Goal: Contribute content: Add original content to the website for others to see

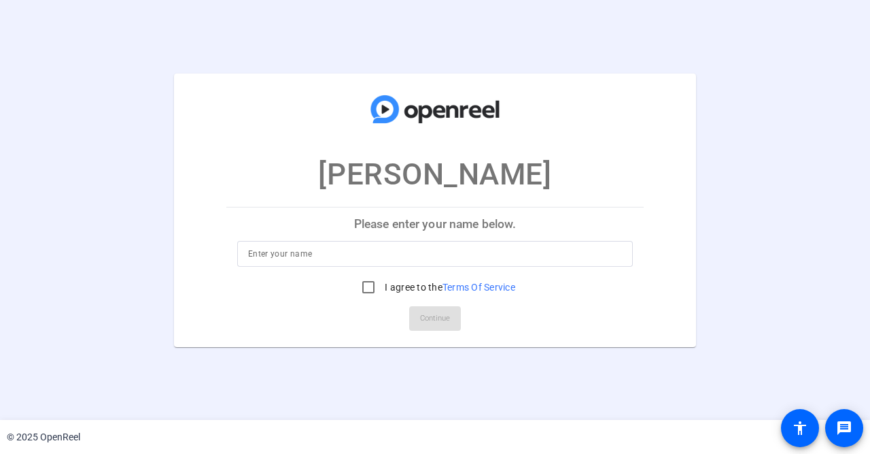
click at [356, 256] on input at bounding box center [435, 254] width 374 height 16
type input "[PERSON_NAME]"
click at [368, 290] on input "I agree to the Terms Of Service" at bounding box center [368, 286] width 27 height 27
checkbox input "true"
click at [419, 318] on span at bounding box center [435, 318] width 52 height 33
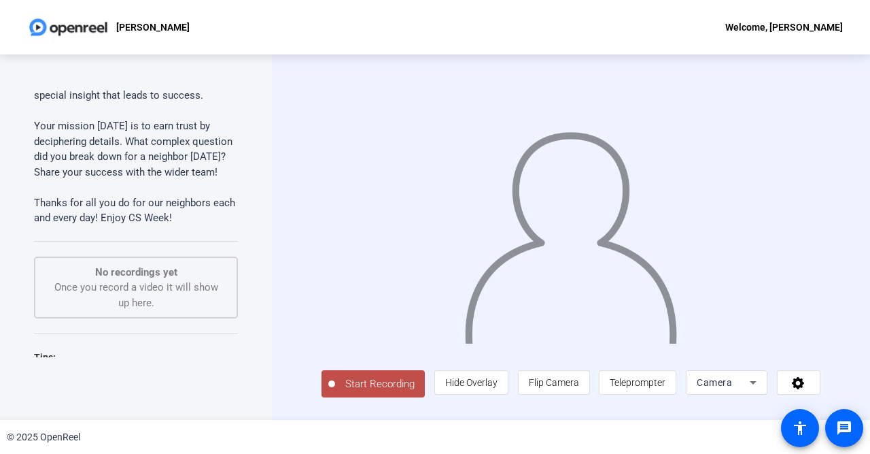
scroll to position [198, 0]
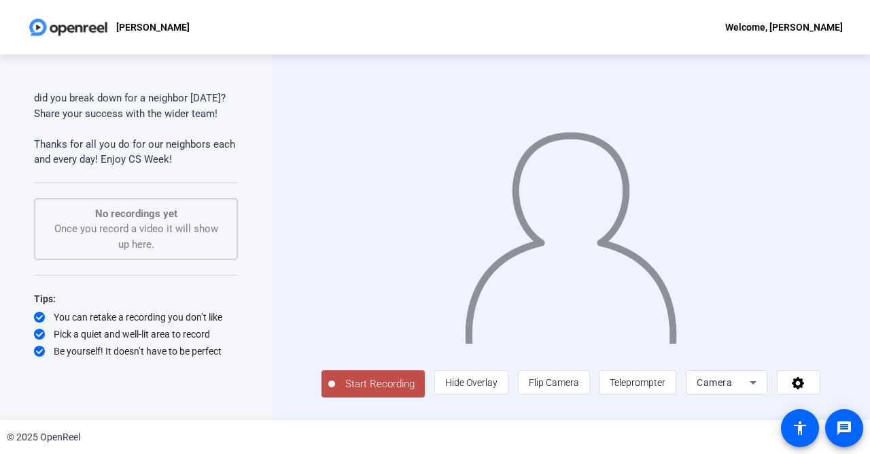
click at [270, 122] on div "Teleprompter Script Here on Day Three of Mission Possible, we’re going to focus…" at bounding box center [136, 236] width 272 height 365
click at [271, 101] on div "Teleprompter Script Here on Day Three of Mission Possible, we’re going to focus…" at bounding box center [136, 236] width 272 height 365
click at [271, 168] on div "Teleprompter Script Here on Day Three of Mission Possible, we’re going to focus…" at bounding box center [435, 236] width 870 height 365
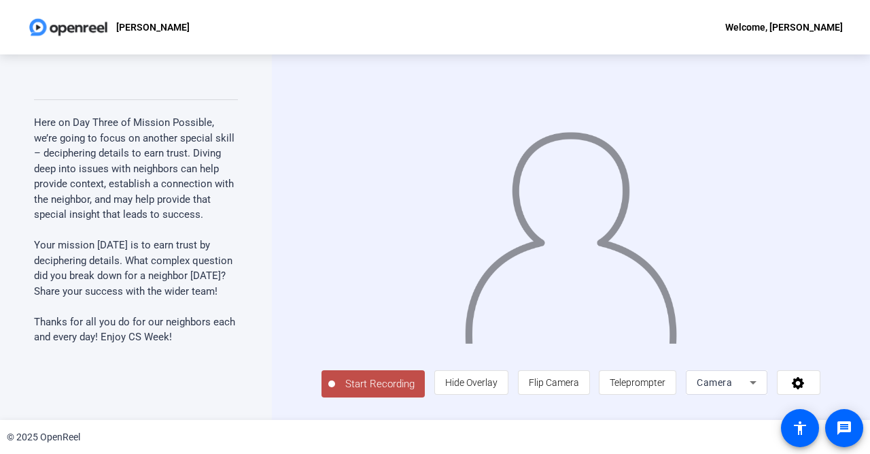
scroll to position [10, 0]
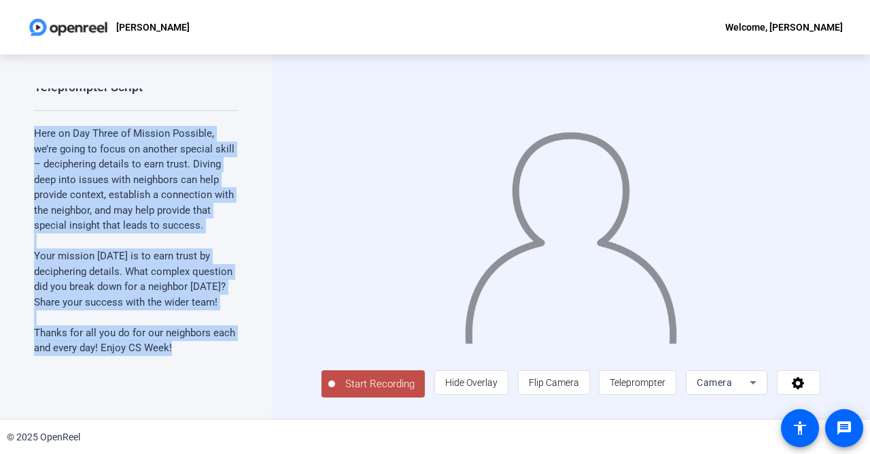
drag, startPoint x: 35, startPoint y: 131, endPoint x: 229, endPoint y: 348, distance: 291.4
click at [229, 348] on div "Here on Day Three of Mission Possible, we’re going to focus on another special …" at bounding box center [136, 241] width 204 height 230
copy div "Here on Day Three of Mission Possible, we’re going to focus on another special …"
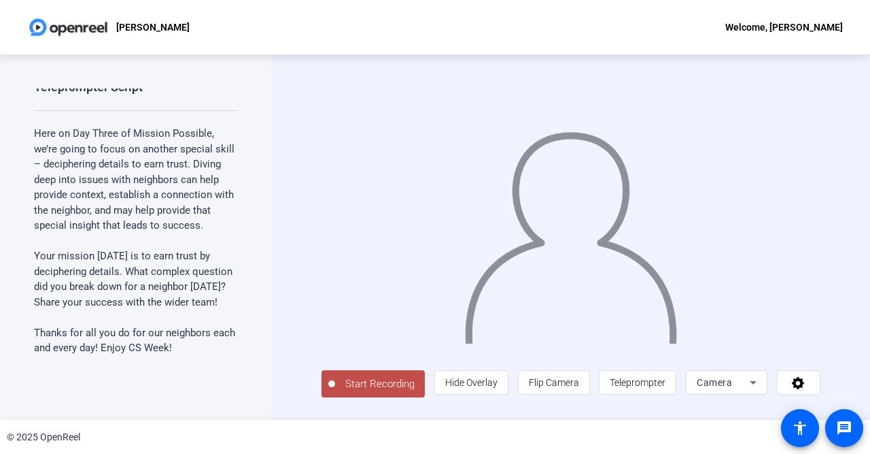
click at [256, 350] on div "Teleprompter Script Here on Day Three of Mission Possible, we’re going to focus…" at bounding box center [136, 236] width 272 height 365
click at [343, 387] on span "Start Recording" at bounding box center [380, 384] width 90 height 16
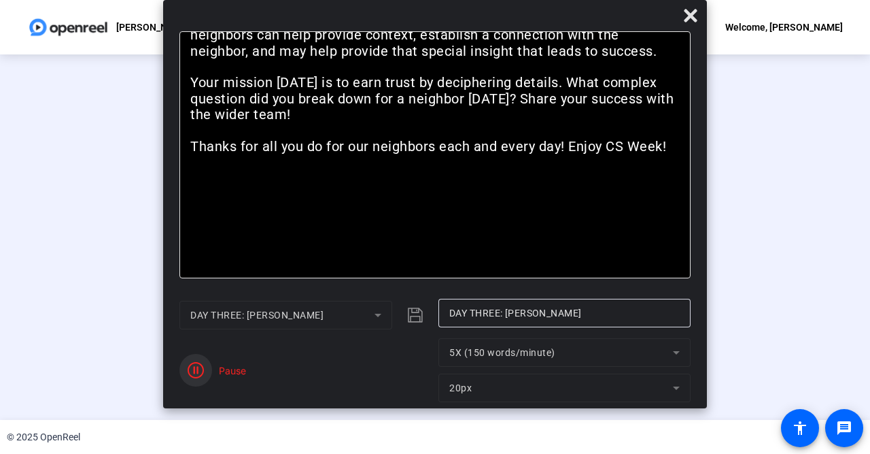
click at [197, 369] on icon "button" at bounding box center [196, 370] width 16 height 16
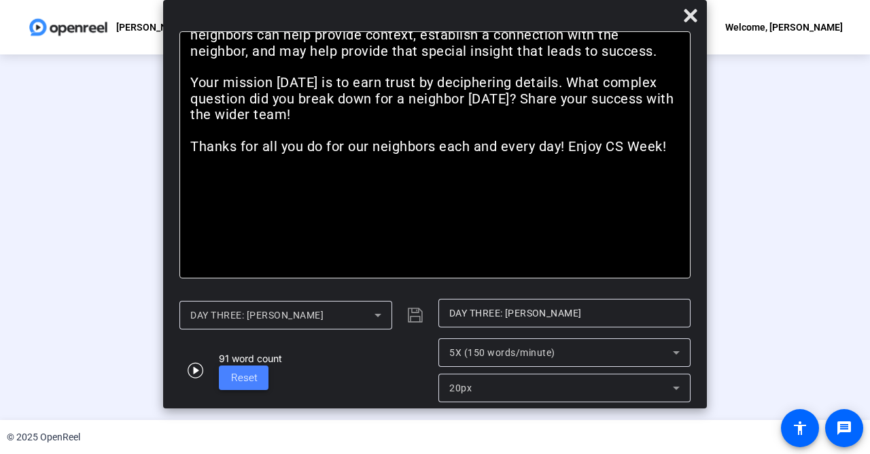
click at [237, 375] on span "Reset" at bounding box center [244, 377] width 27 height 12
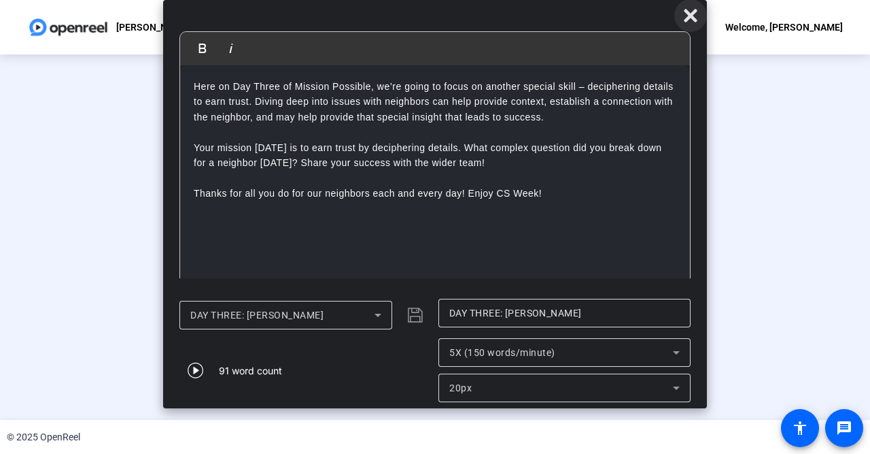
click at [692, 12] on icon at bounding box center [691, 15] width 16 height 16
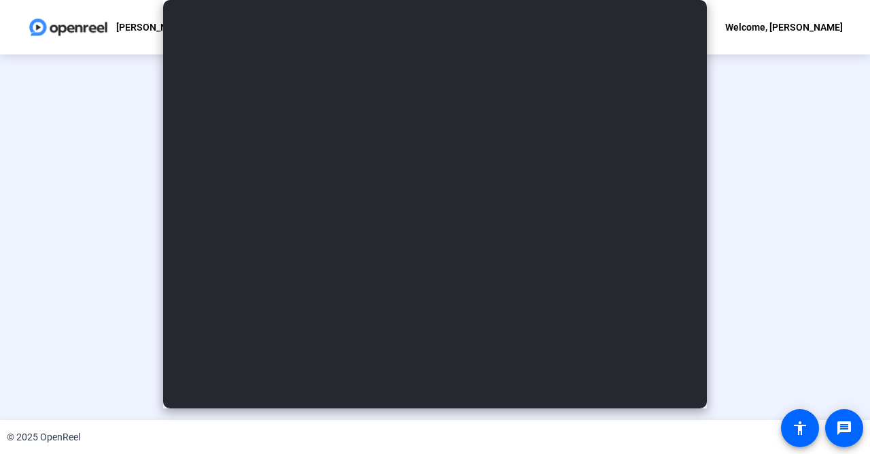
scroll to position [58, 0]
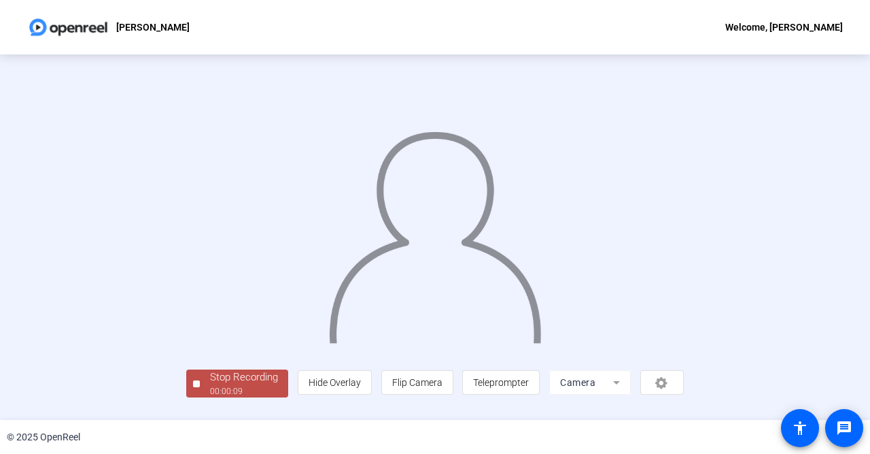
click at [210, 385] on div "Stop Recording" at bounding box center [244, 377] width 68 height 16
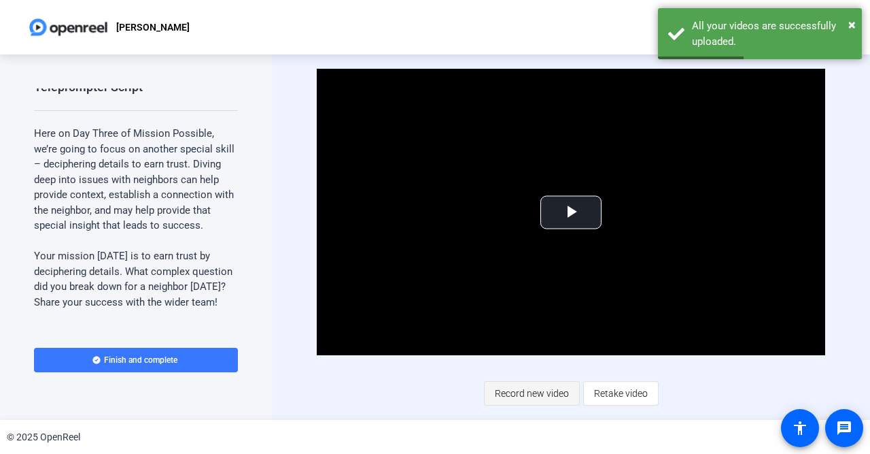
click at [543, 394] on span "Record new video" at bounding box center [532, 393] width 74 height 26
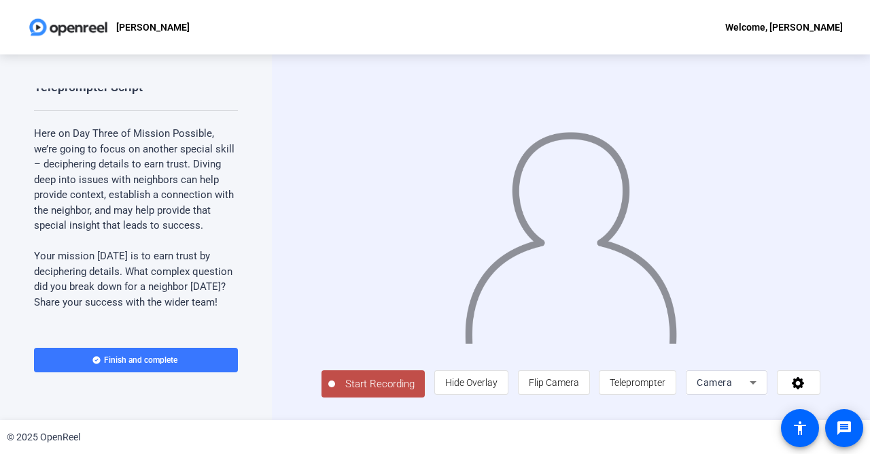
click at [348, 389] on span "Start Recording" at bounding box center [380, 384] width 90 height 16
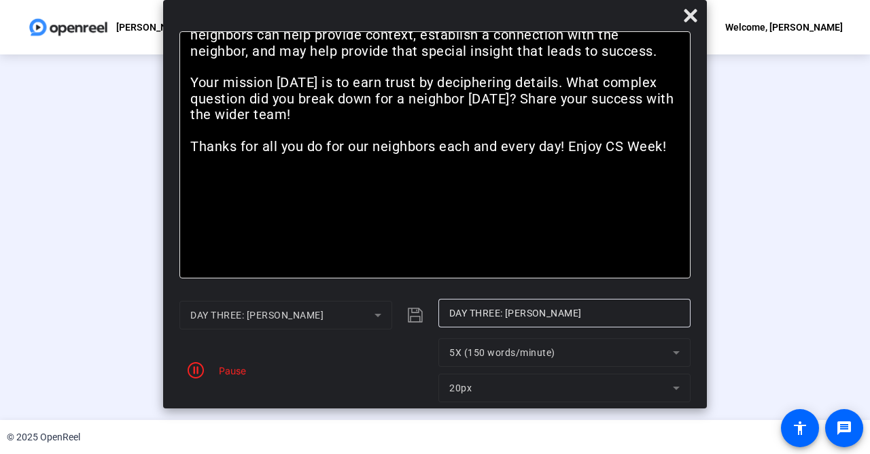
click at [231, 372] on div "Pause" at bounding box center [229, 370] width 34 height 14
click at [201, 373] on icon "button" at bounding box center [196, 370] width 16 height 16
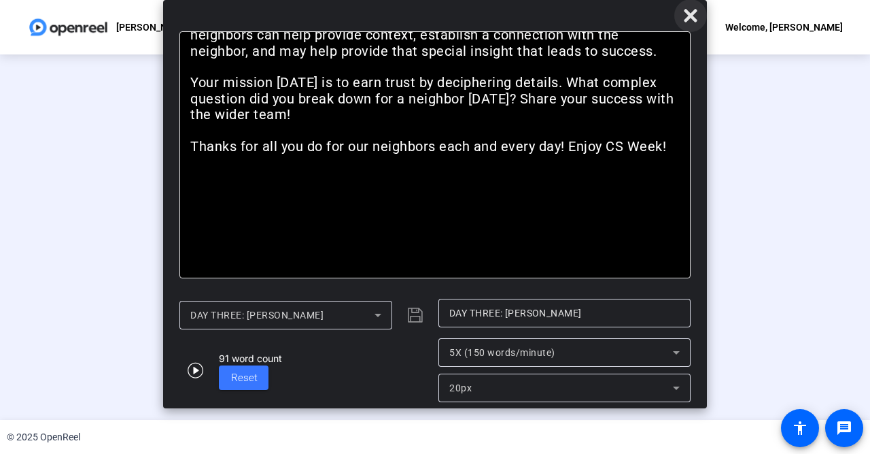
click at [689, 15] on icon at bounding box center [690, 15] width 13 height 13
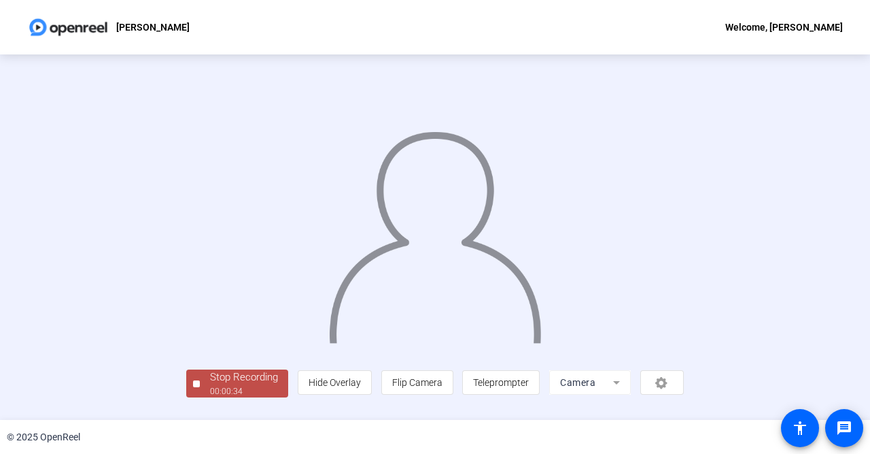
scroll to position [58, 0]
click at [210, 385] on div "Stop Recording" at bounding box center [244, 377] width 68 height 16
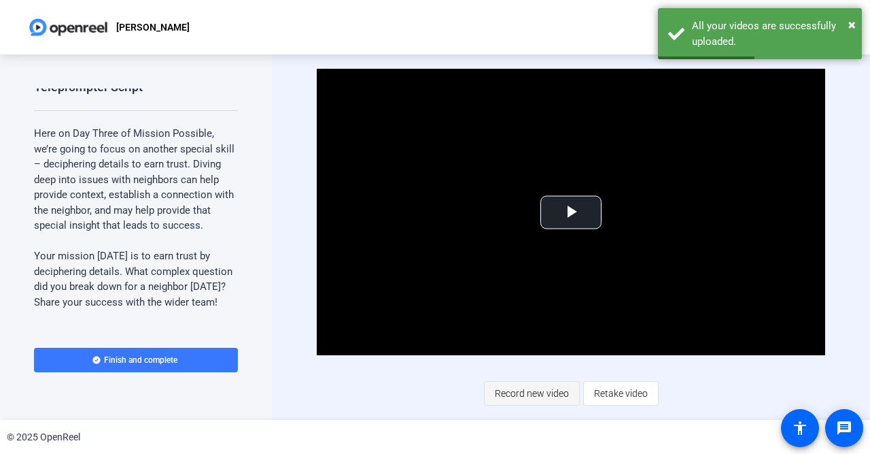
click at [538, 391] on span "Record new video" at bounding box center [532, 393] width 74 height 26
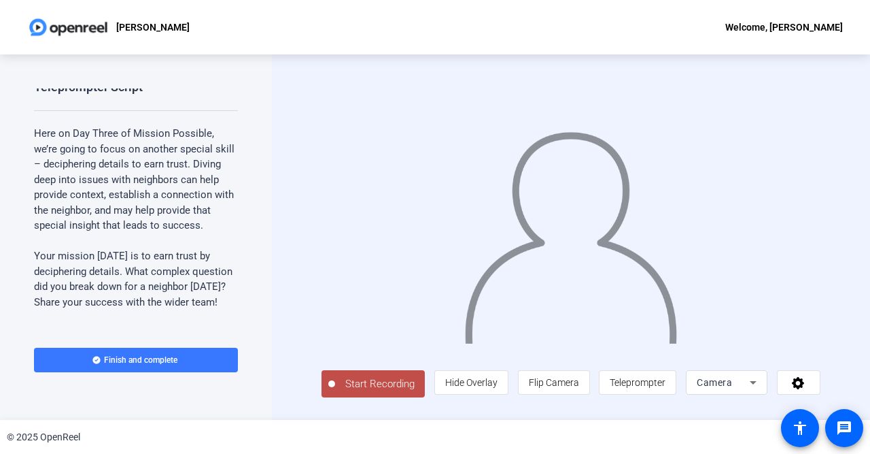
click at [372, 386] on span "Start Recording" at bounding box center [380, 384] width 90 height 16
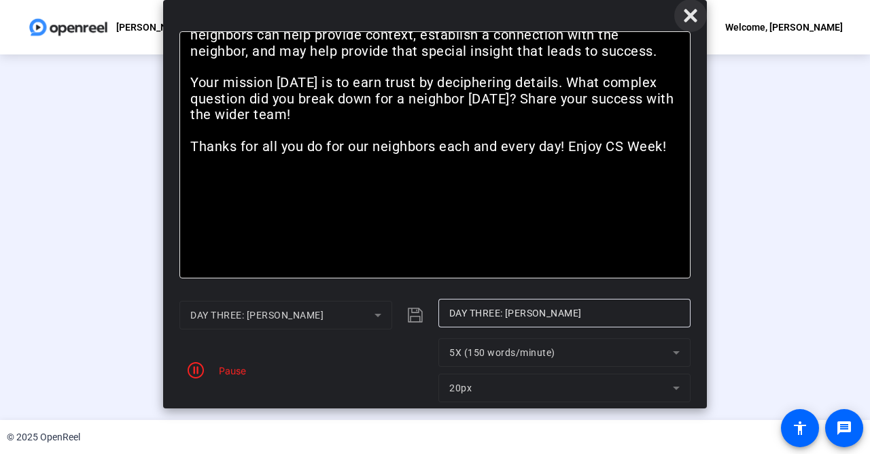
click at [690, 14] on icon at bounding box center [690, 15] width 13 height 13
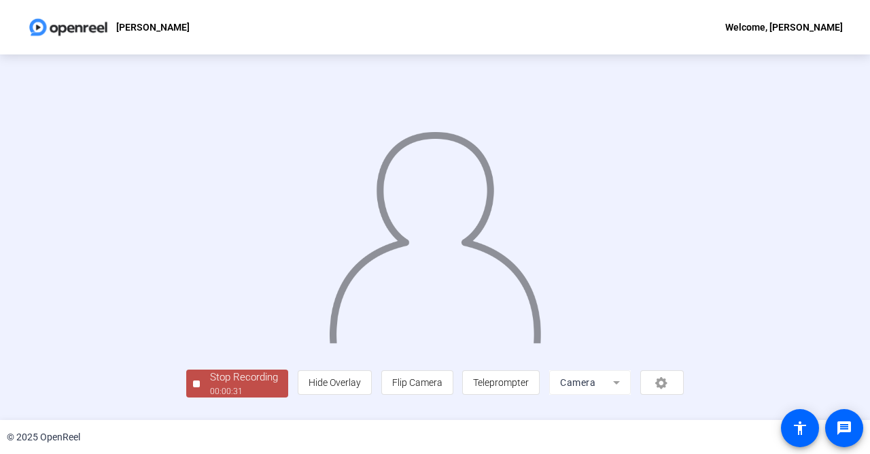
scroll to position [58, 0]
click at [210, 396] on div "00:00:32" at bounding box center [244, 391] width 68 height 12
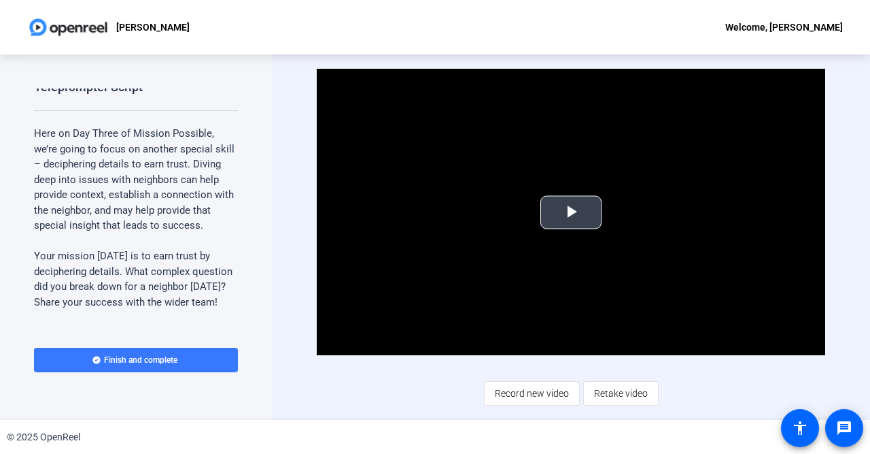
click at [571, 212] on span "Video Player" at bounding box center [571, 212] width 0 height 0
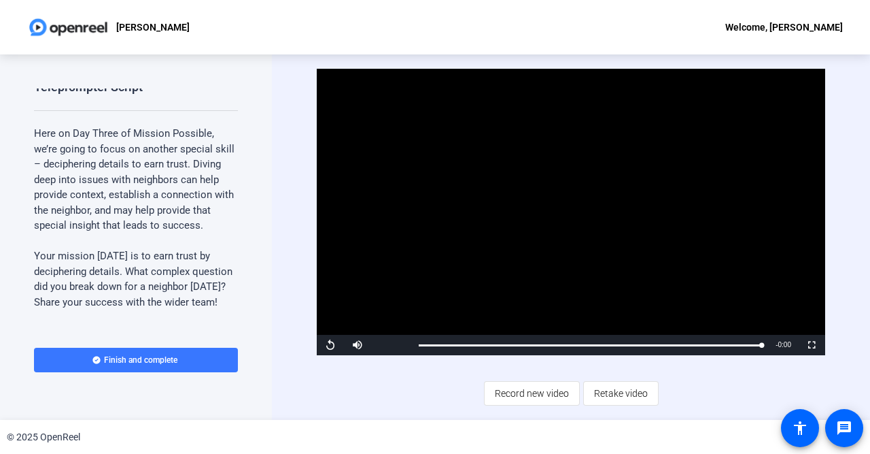
click at [265, 252] on div "Teleprompter Script Here on Day Three of Mission Possible, we’re going to focus…" at bounding box center [136, 236] width 272 height 365
drag, startPoint x: 269, startPoint y: 291, endPoint x: 248, endPoint y: 278, distance: 24.1
click at [248, 278] on div "Teleprompter Script Here on Day Three of Mission Possible, we’re going to focus…" at bounding box center [136, 236] width 272 height 365
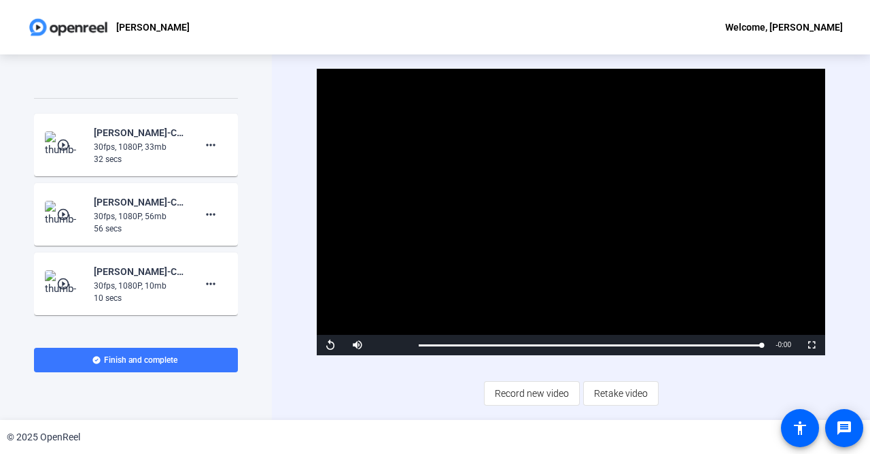
scroll to position [283, 0]
click at [209, 282] on mat-icon "more_horiz" at bounding box center [211, 283] width 16 height 16
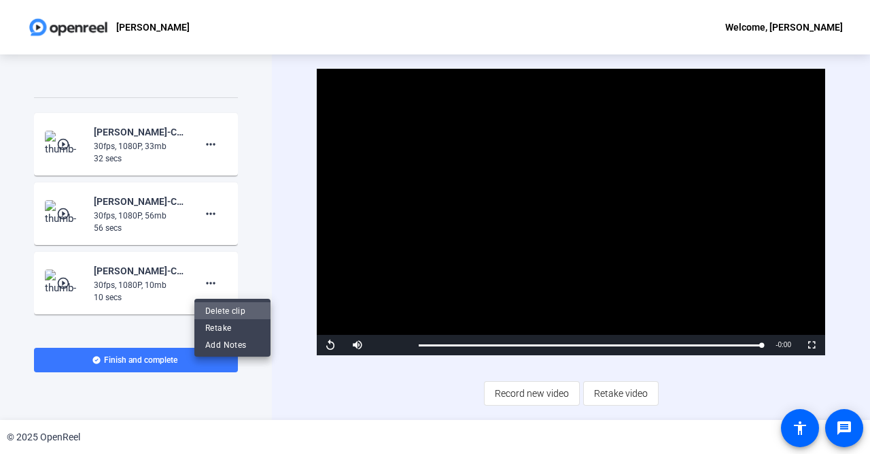
click at [225, 310] on span "Delete clip" at bounding box center [232, 310] width 54 height 16
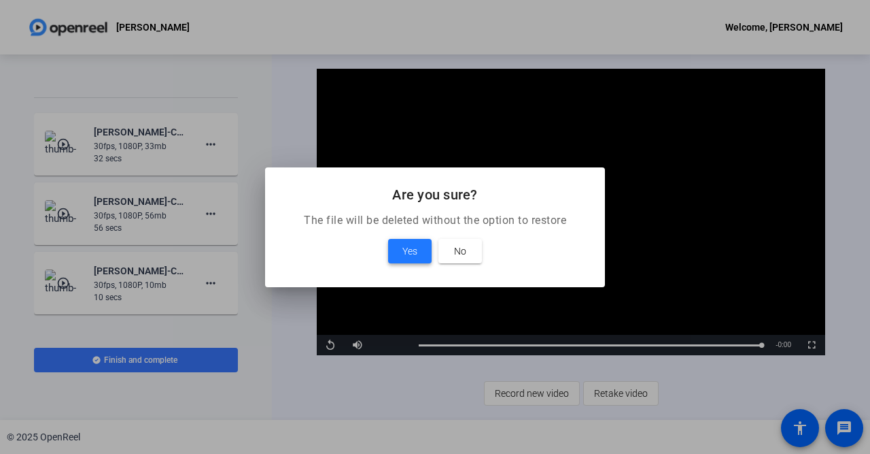
click at [417, 249] on span "Yes" at bounding box center [410, 251] width 15 height 16
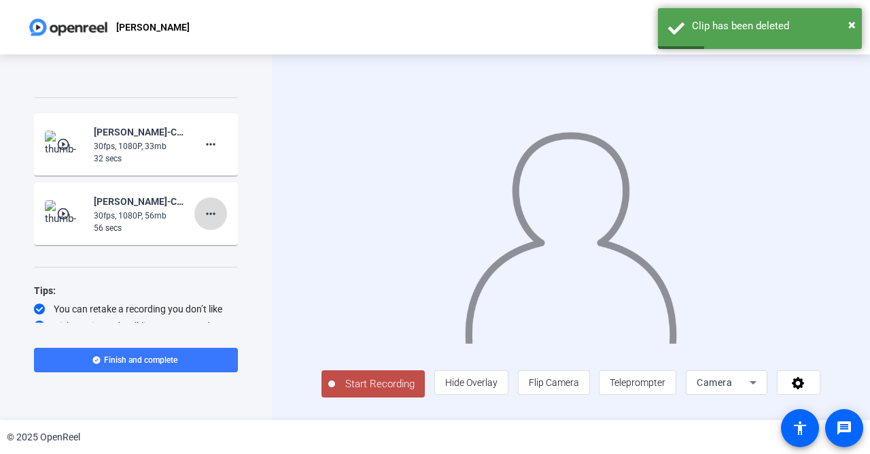
click at [213, 213] on mat-icon "more_horiz" at bounding box center [211, 213] width 16 height 16
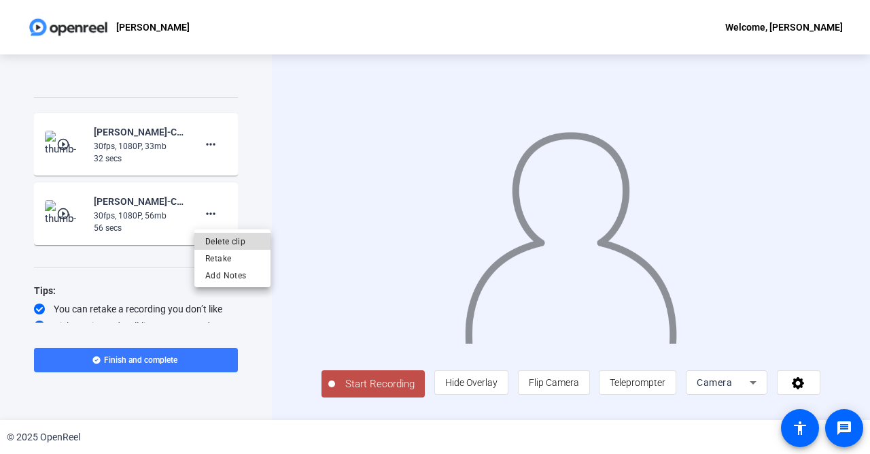
click at [221, 241] on span "Delete clip" at bounding box center [232, 241] width 54 height 16
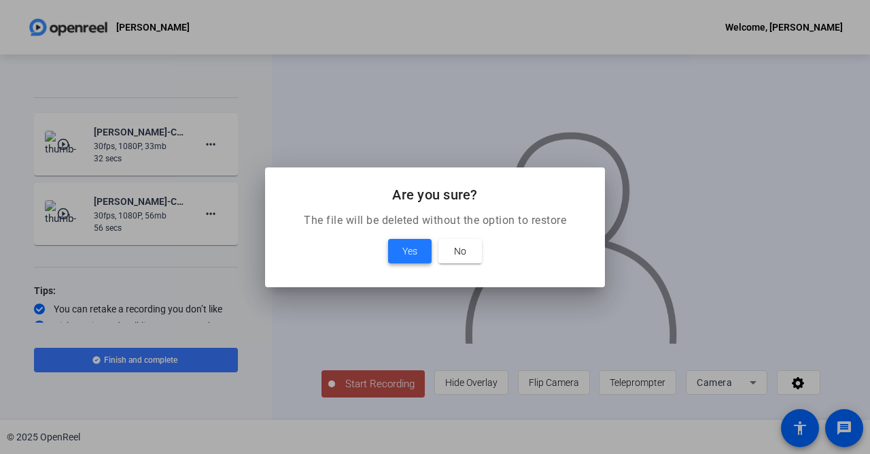
click at [406, 252] on span "Yes" at bounding box center [410, 251] width 15 height 16
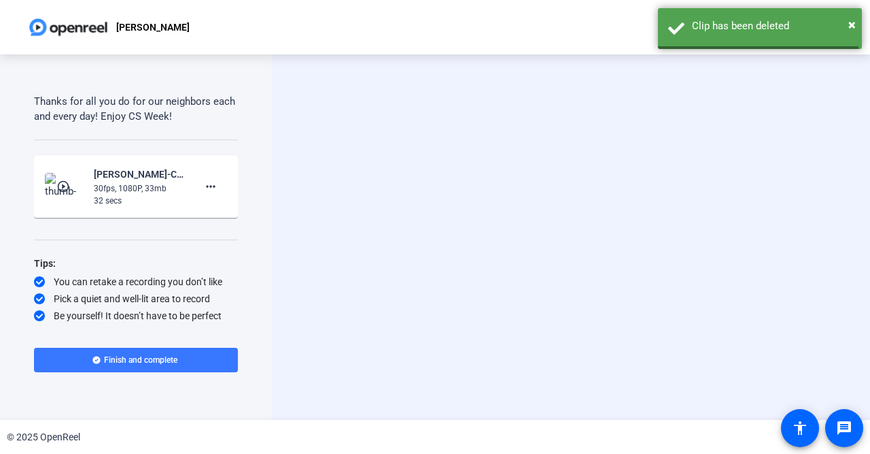
scroll to position [239, 0]
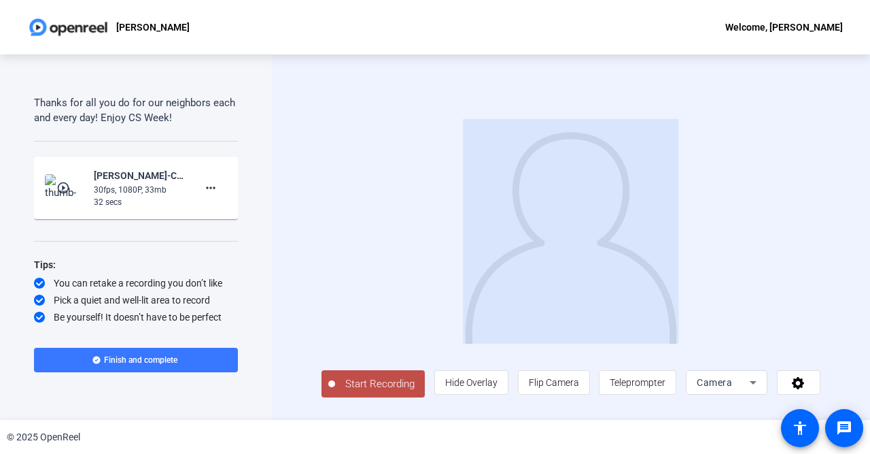
drag, startPoint x: 266, startPoint y: 231, endPoint x: 312, endPoint y: 308, distance: 90.3
click at [312, 308] on div "Teleprompter Script Here on Day Three of Mission Possible, we’re going to focus…" at bounding box center [435, 236] width 870 height 365
click at [369, 388] on span "Start Recording" at bounding box center [380, 384] width 90 height 16
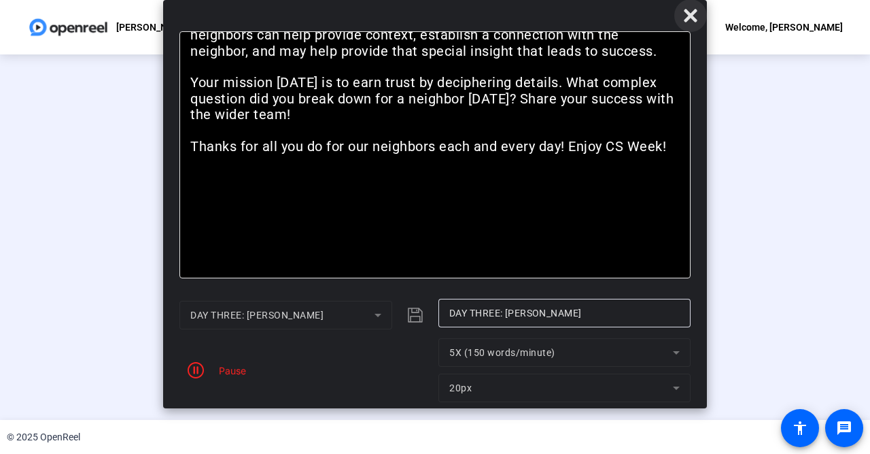
click at [694, 10] on icon at bounding box center [691, 15] width 16 height 16
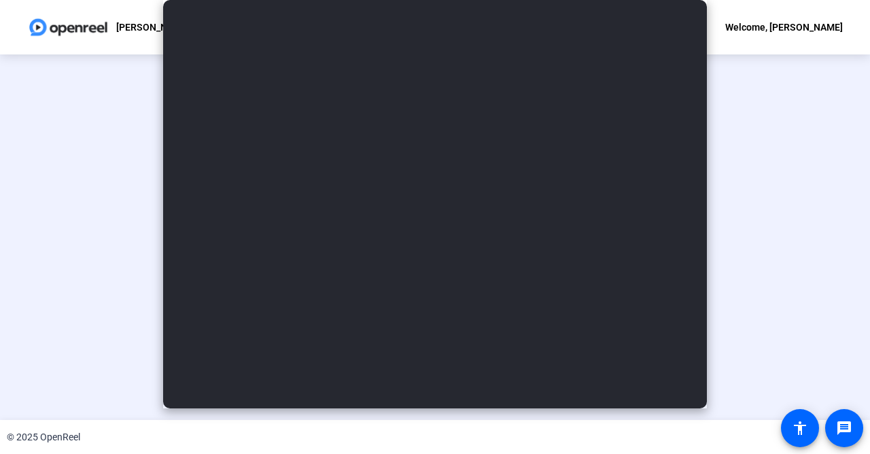
scroll to position [58, 0]
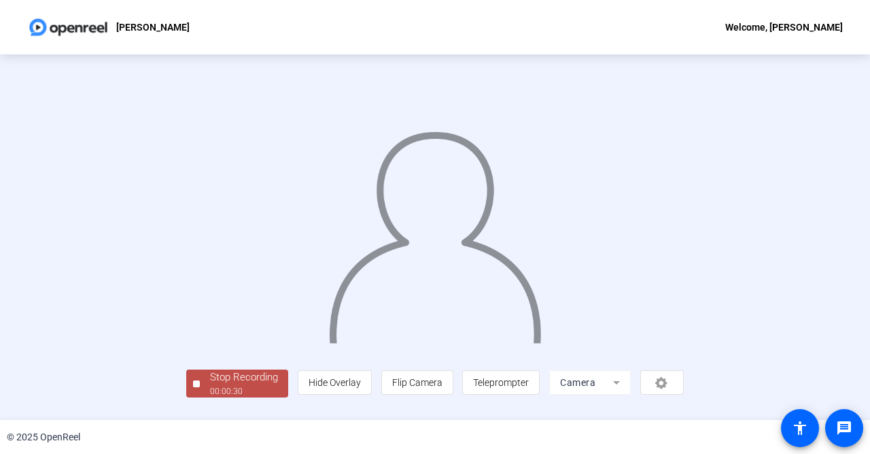
click at [210, 385] on div "Stop Recording" at bounding box center [244, 377] width 68 height 16
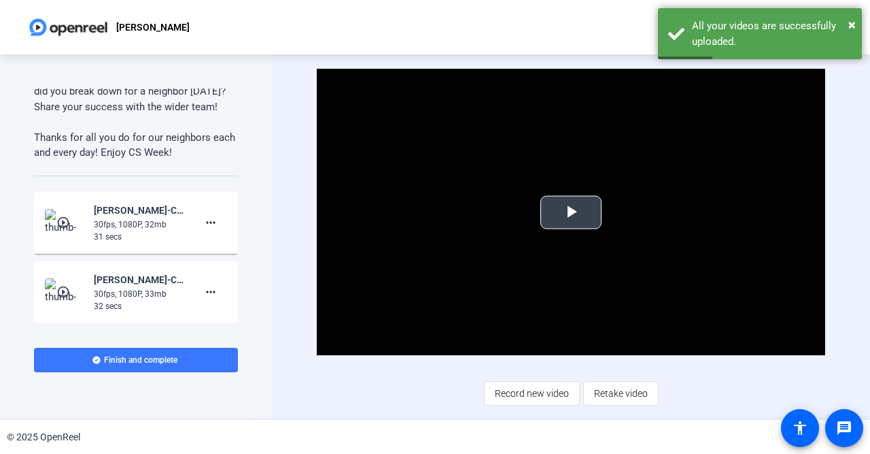
click at [571, 212] on span "Video Player" at bounding box center [571, 212] width 0 height 0
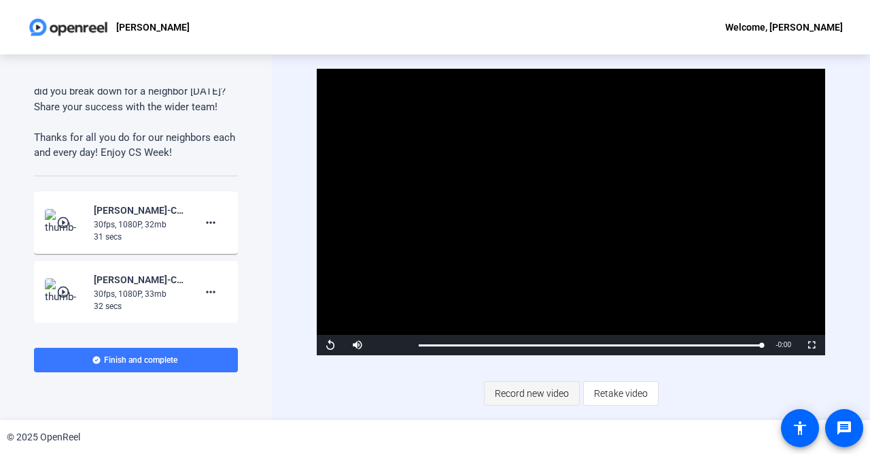
click at [527, 393] on span "Record new video" at bounding box center [532, 393] width 74 height 26
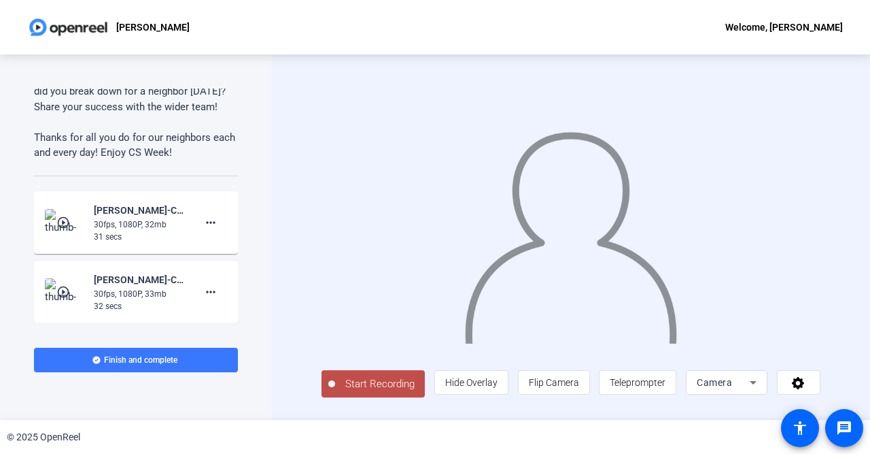
click at [398, 389] on span "Start Recording" at bounding box center [380, 384] width 90 height 16
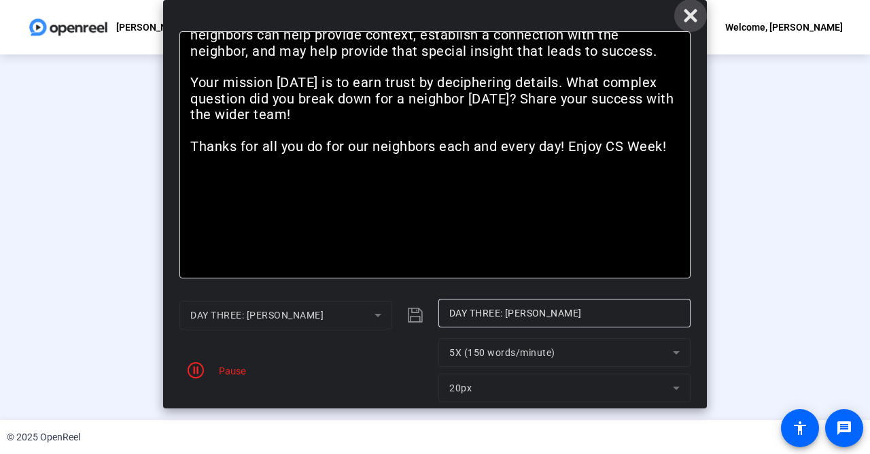
click at [692, 14] on icon at bounding box center [690, 15] width 13 height 13
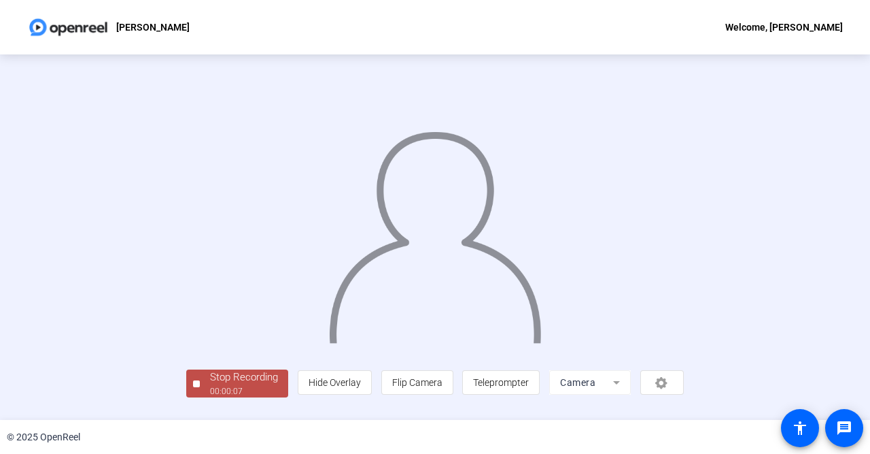
scroll to position [58, 0]
click at [210, 385] on div "Stop Recording" at bounding box center [244, 377] width 68 height 16
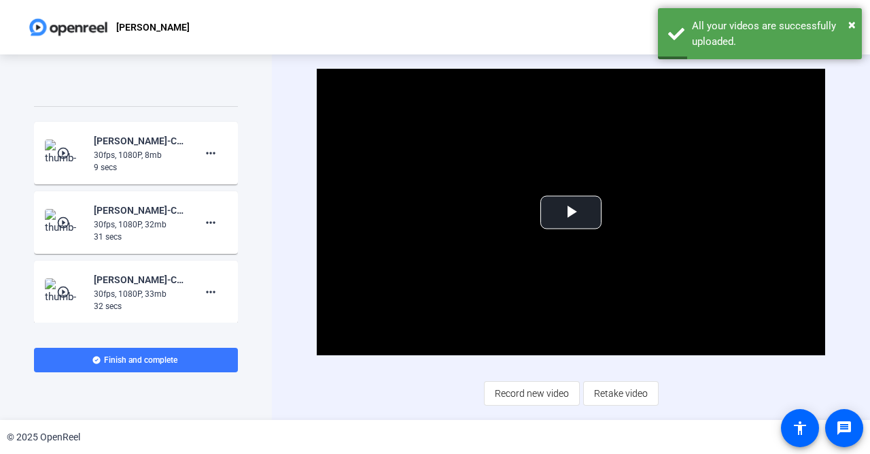
scroll to position [269, 0]
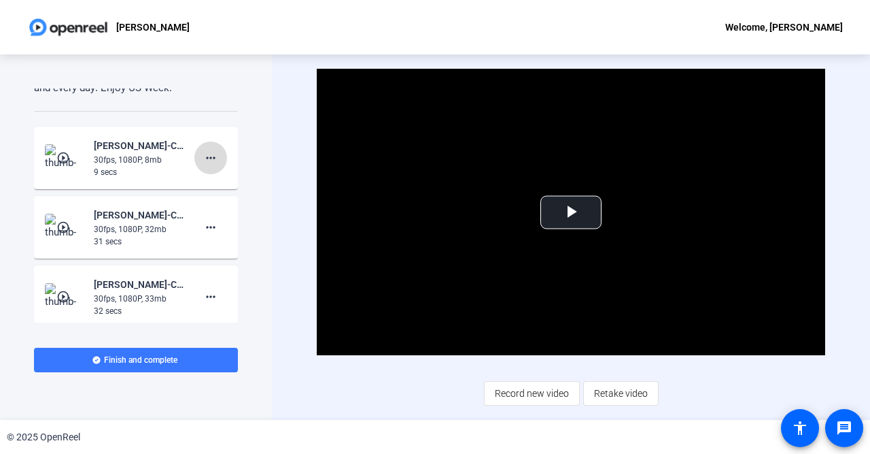
click at [210, 163] on mat-icon "more_horiz" at bounding box center [211, 158] width 16 height 16
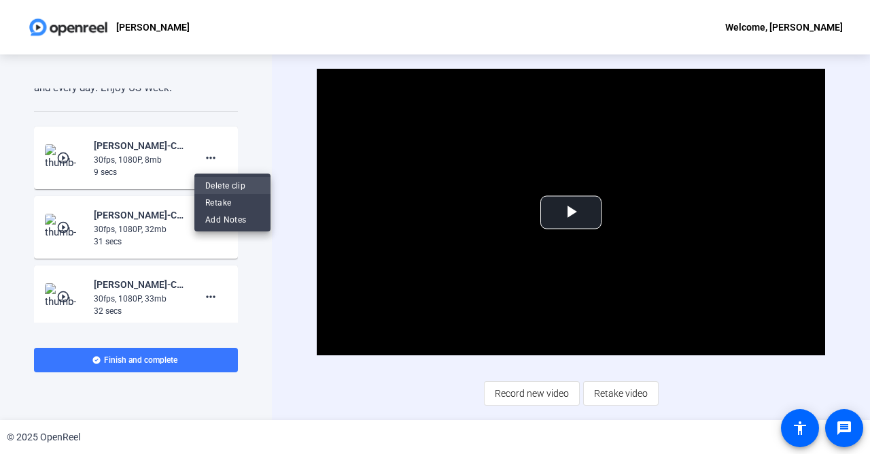
click at [222, 186] on span "Delete clip" at bounding box center [232, 185] width 54 height 16
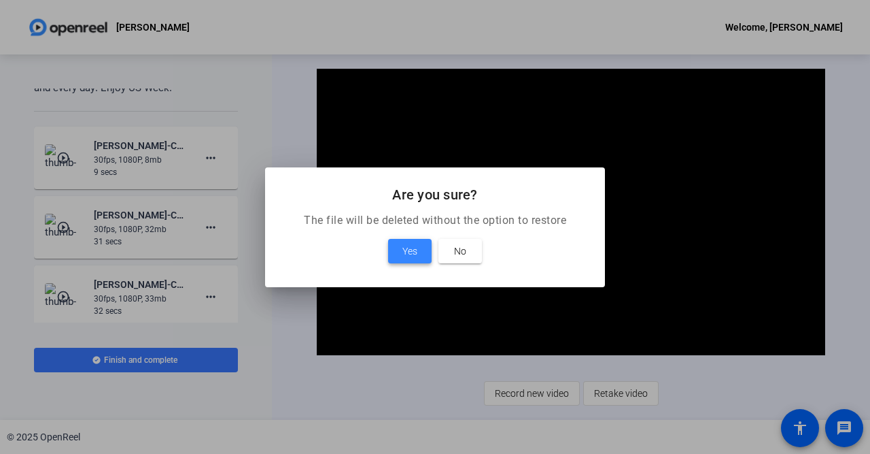
click at [417, 254] on span "Yes" at bounding box center [410, 251] width 15 height 16
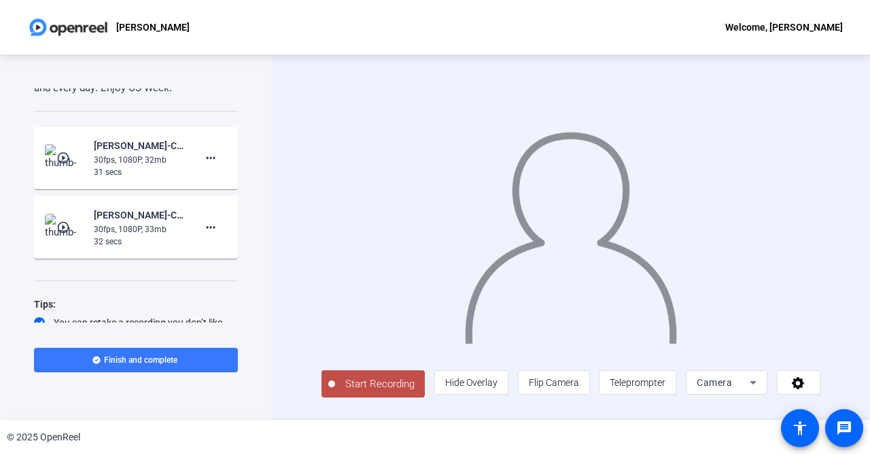
click at [390, 432] on div "© 2025 OpenReel" at bounding box center [435, 437] width 870 height 34
click at [377, 388] on span "Start Recording" at bounding box center [380, 384] width 90 height 16
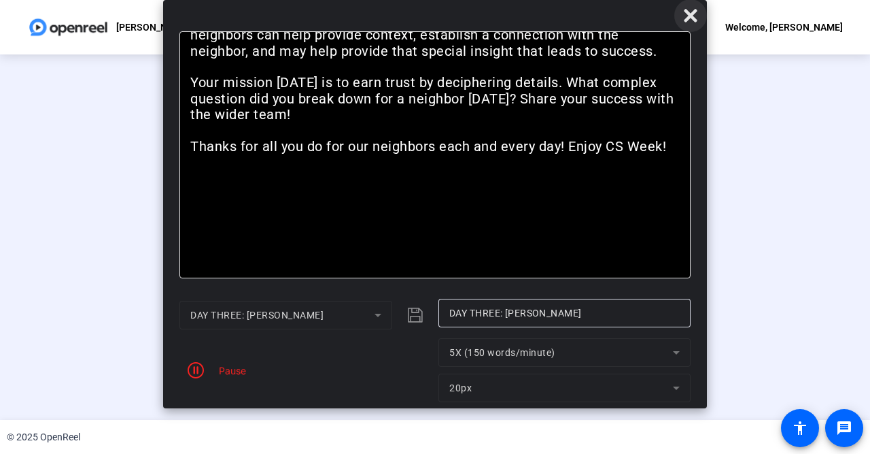
click at [686, 18] on icon at bounding box center [691, 15] width 16 height 16
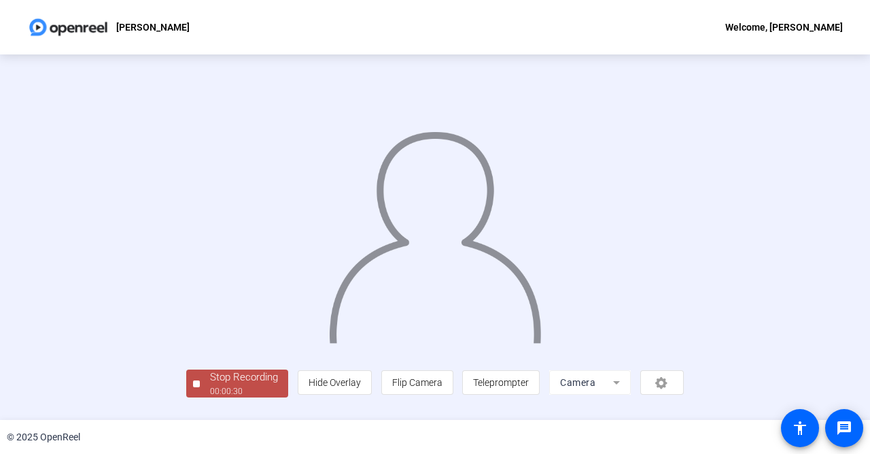
scroll to position [58, 0]
click at [210, 385] on div "Stop Recording" at bounding box center [244, 377] width 68 height 16
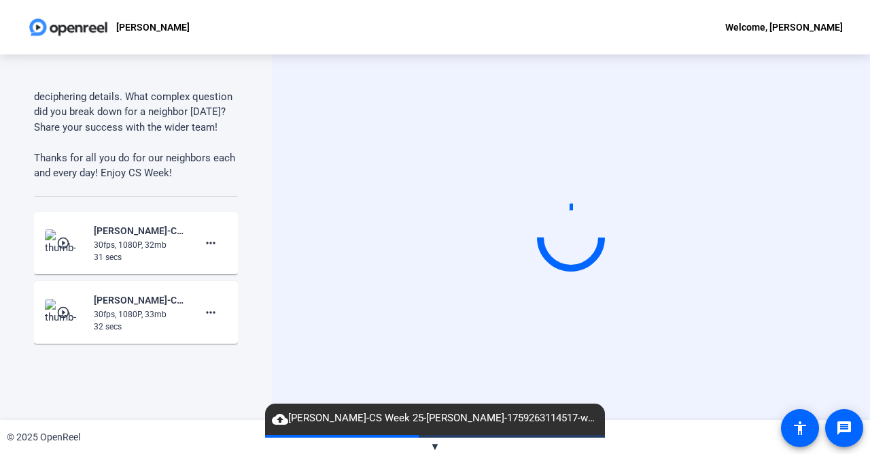
scroll to position [182, 0]
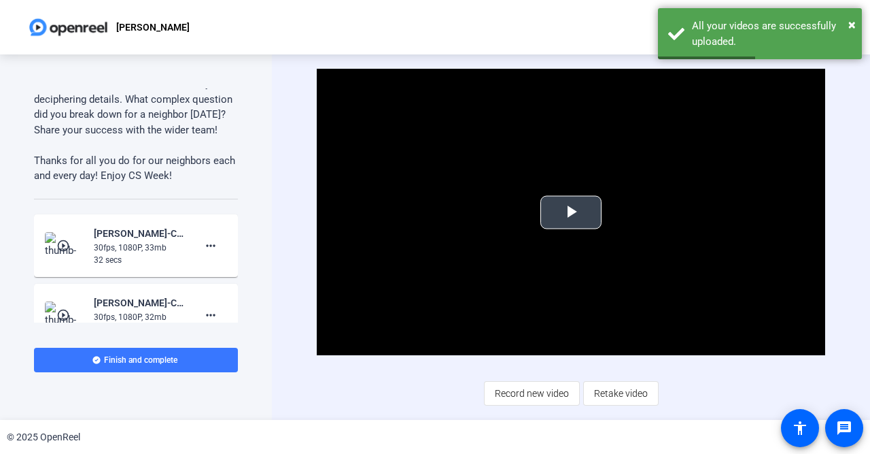
click at [571, 212] on span "Video Player" at bounding box center [571, 212] width 0 height 0
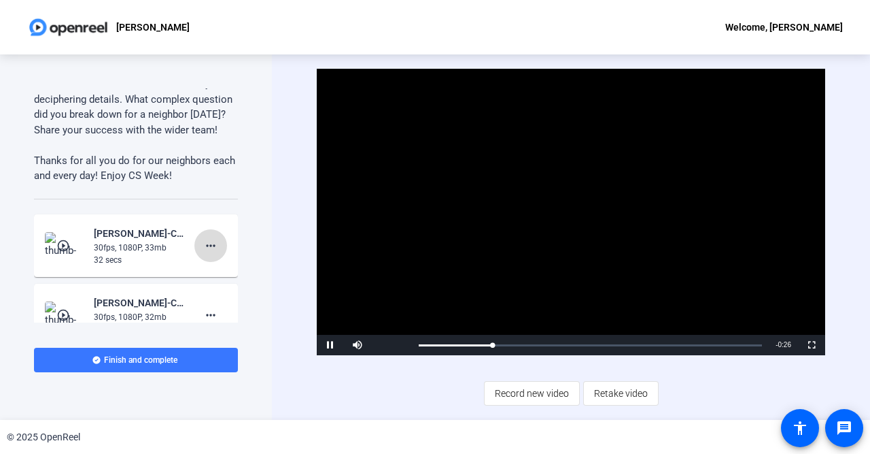
click at [217, 254] on span at bounding box center [210, 245] width 33 height 33
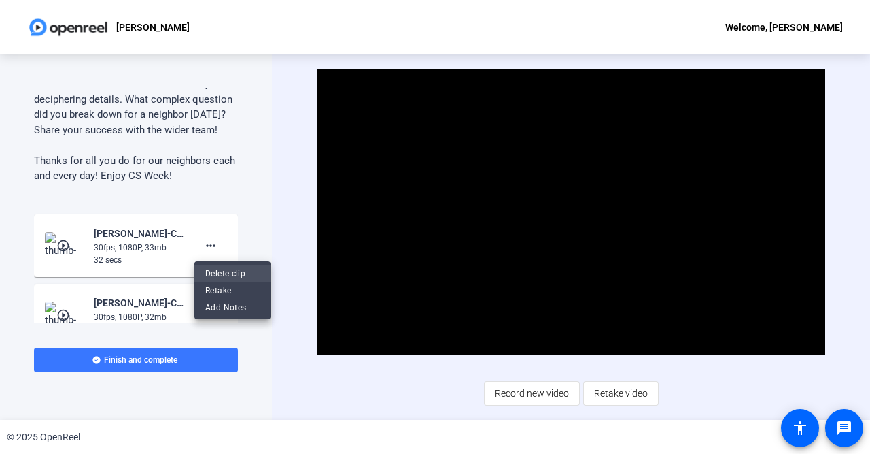
click at [220, 274] on span "Delete clip" at bounding box center [232, 273] width 54 height 16
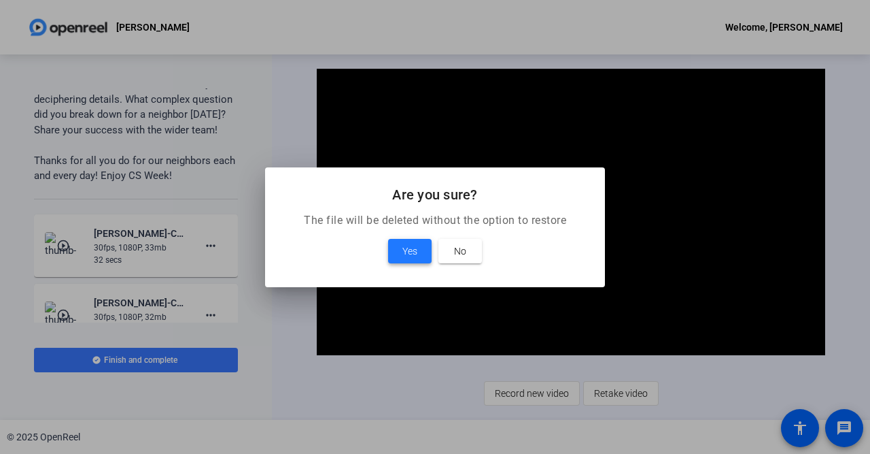
click at [417, 251] on span "Yes" at bounding box center [410, 251] width 15 height 16
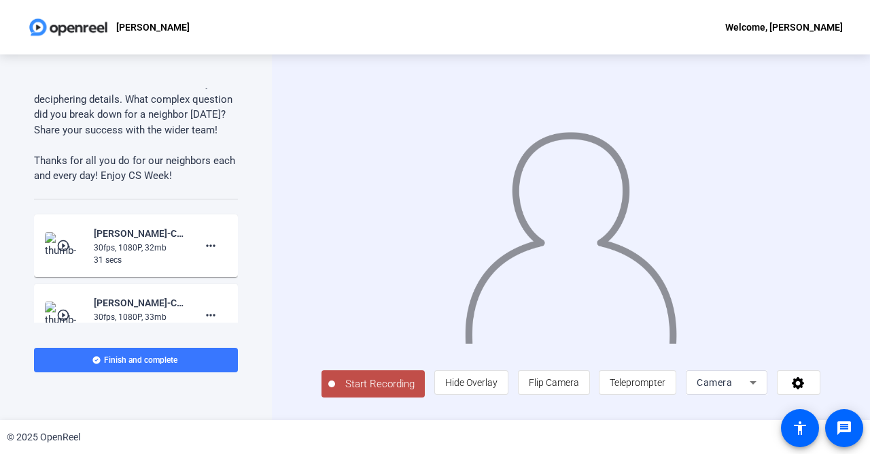
click at [375, 392] on span "Start Recording" at bounding box center [380, 384] width 90 height 16
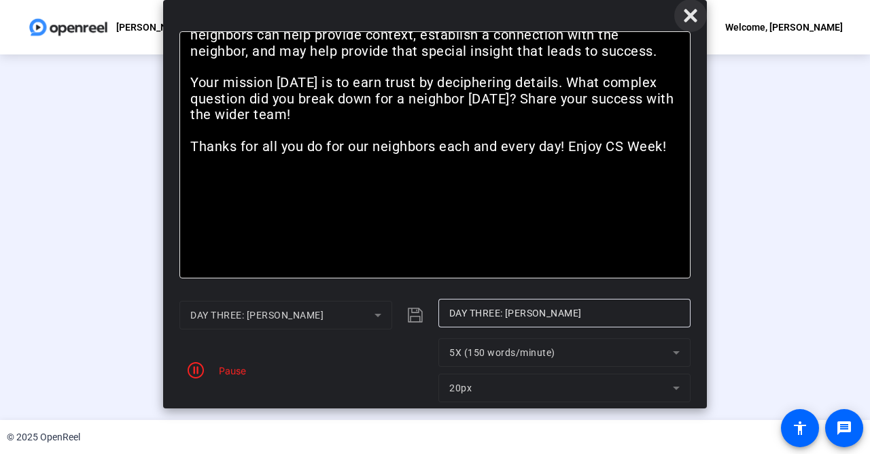
click at [687, 20] on icon at bounding box center [690, 15] width 13 height 13
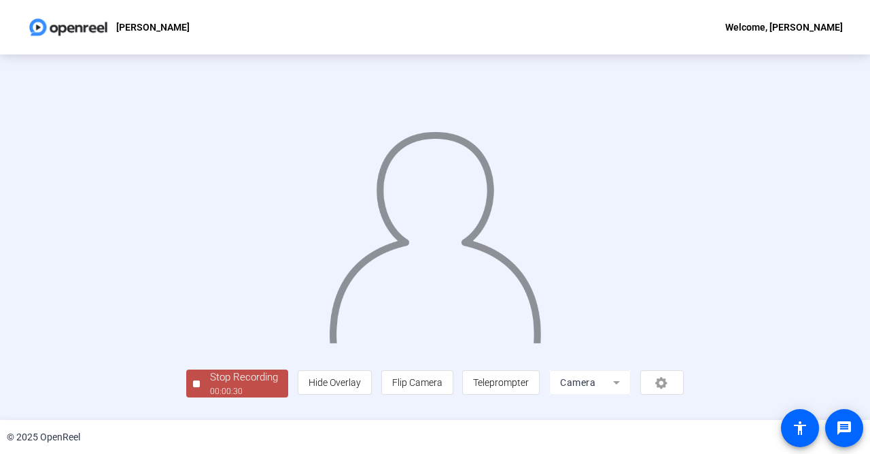
scroll to position [58, 0]
click at [210, 397] on div "00:00:31" at bounding box center [244, 391] width 68 height 12
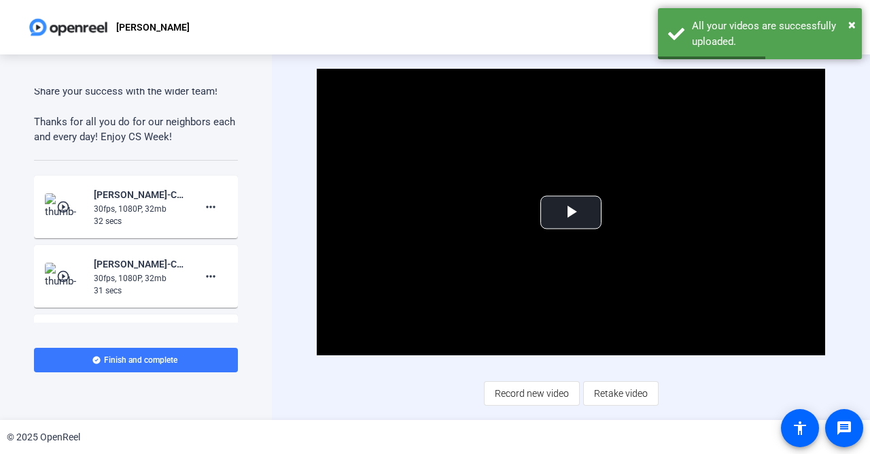
scroll to position [226, 0]
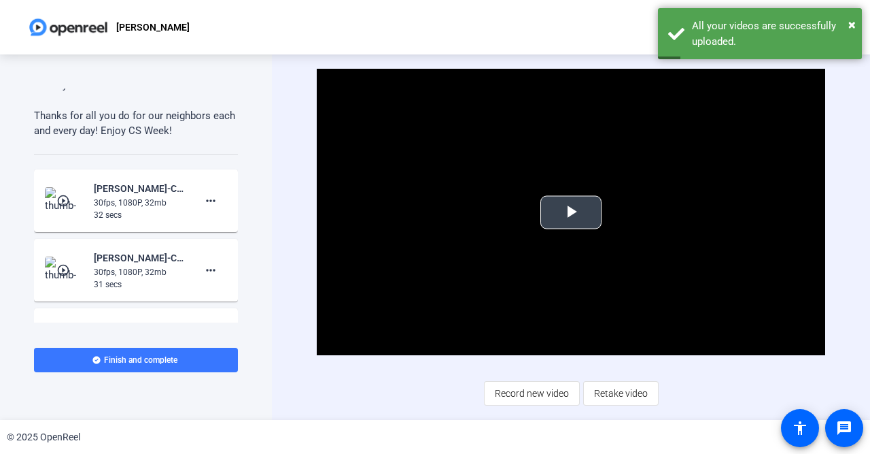
click at [571, 212] on span "Video Player" at bounding box center [571, 212] width 0 height 0
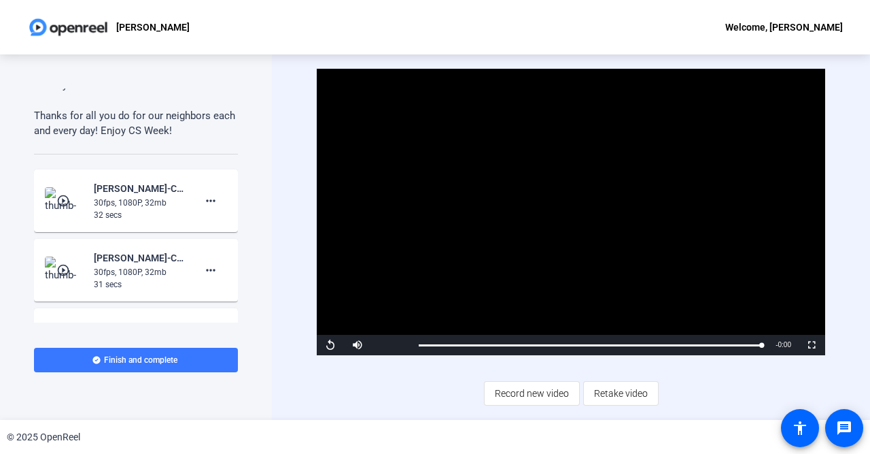
click at [69, 268] on mat-icon "play_circle_outline" at bounding box center [64, 270] width 16 height 14
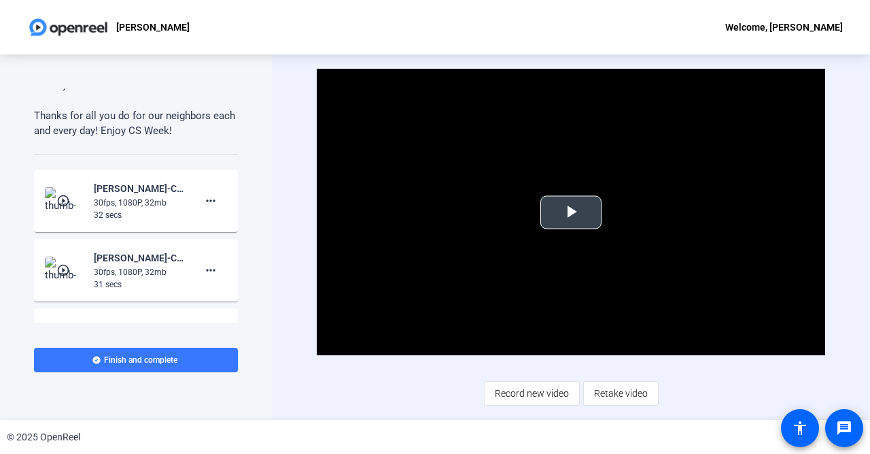
click at [571, 212] on span "Video Player" at bounding box center [571, 212] width 0 height 0
click at [214, 271] on mat-icon "more_horiz" at bounding box center [211, 270] width 16 height 16
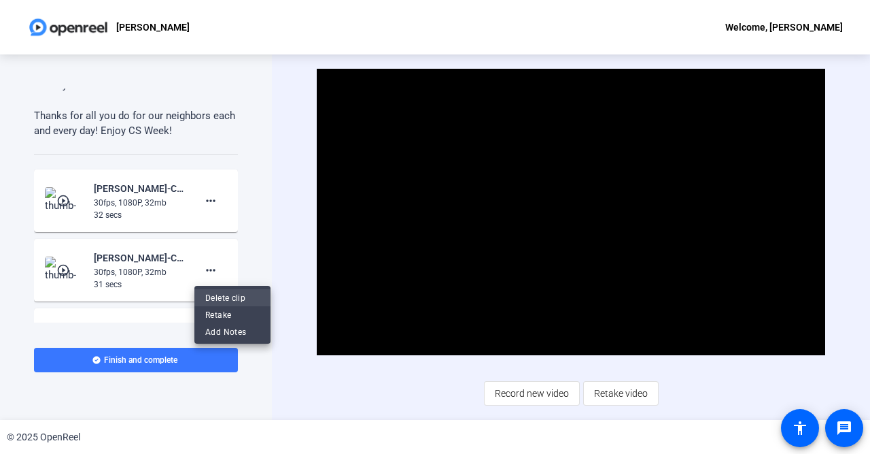
click at [229, 294] on span "Delete clip" at bounding box center [232, 298] width 54 height 16
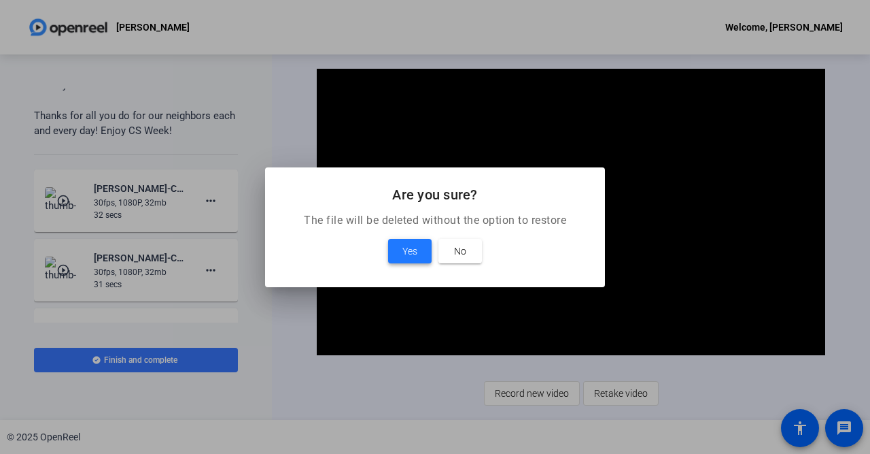
click at [419, 255] on span at bounding box center [410, 251] width 44 height 33
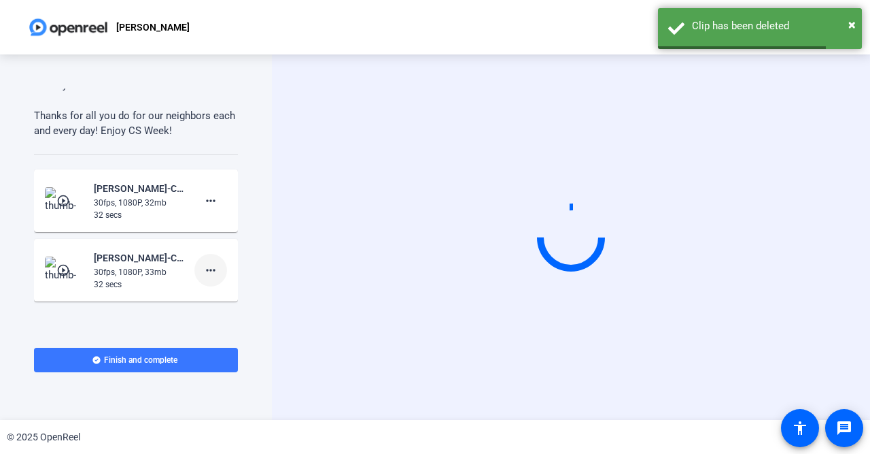
click at [214, 271] on mat-icon "more_horiz" at bounding box center [211, 270] width 16 height 16
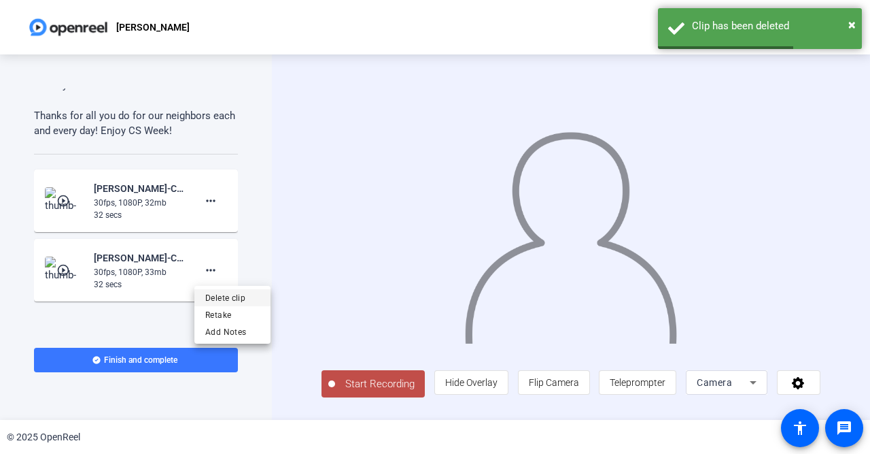
click at [225, 301] on span "Delete clip" at bounding box center [232, 298] width 54 height 16
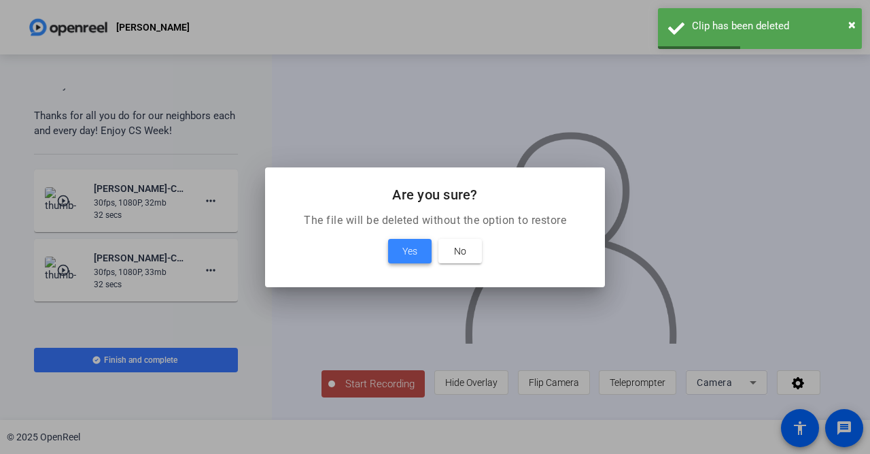
click at [393, 246] on span at bounding box center [410, 251] width 44 height 33
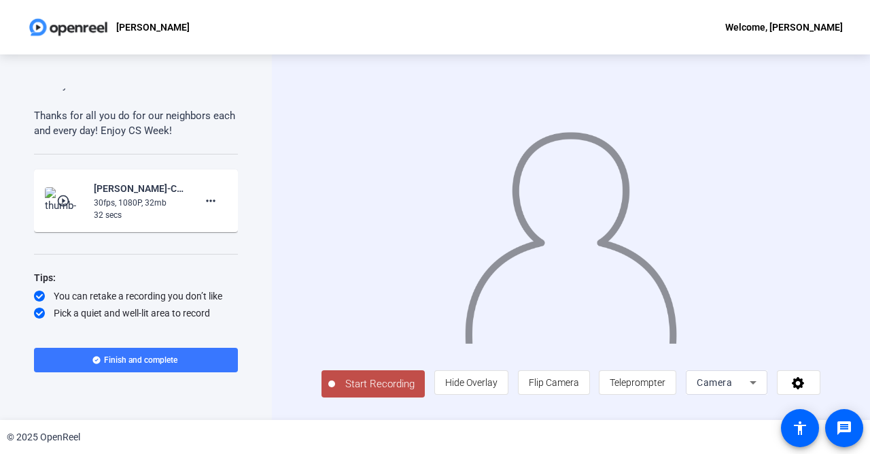
click at [346, 386] on span "Start Recording" at bounding box center [380, 384] width 90 height 16
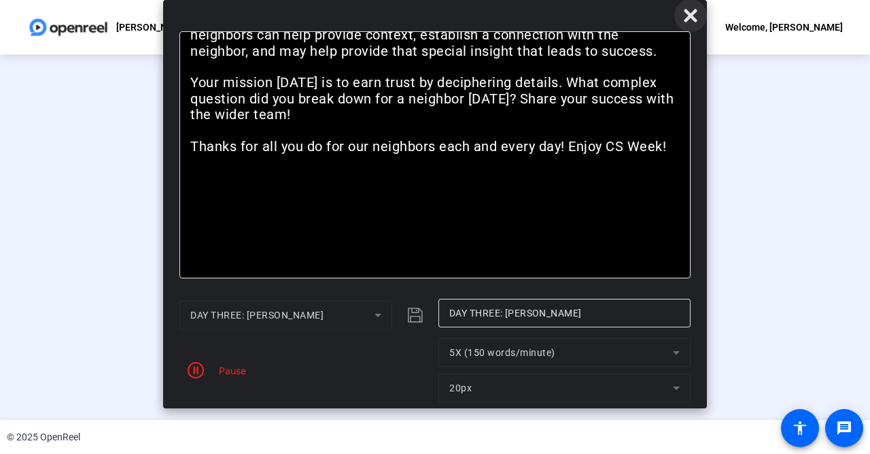
click at [687, 18] on icon at bounding box center [691, 15] width 16 height 16
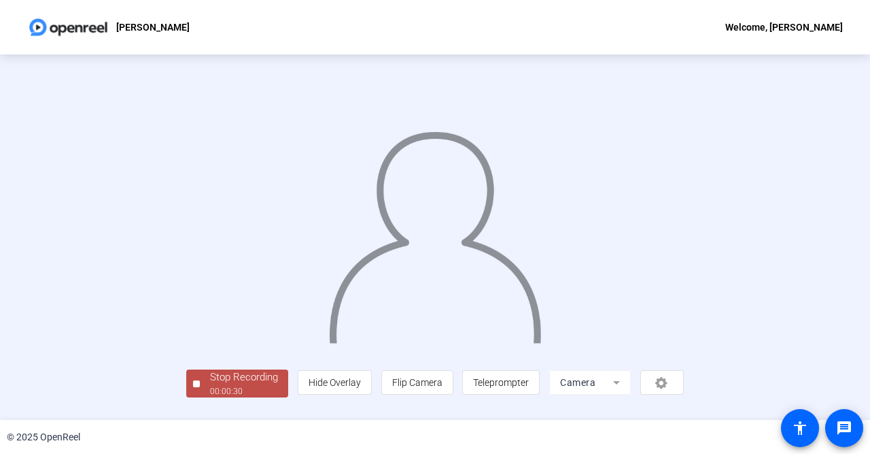
scroll to position [58, 0]
click at [210, 385] on div "Stop Recording" at bounding box center [244, 377] width 68 height 16
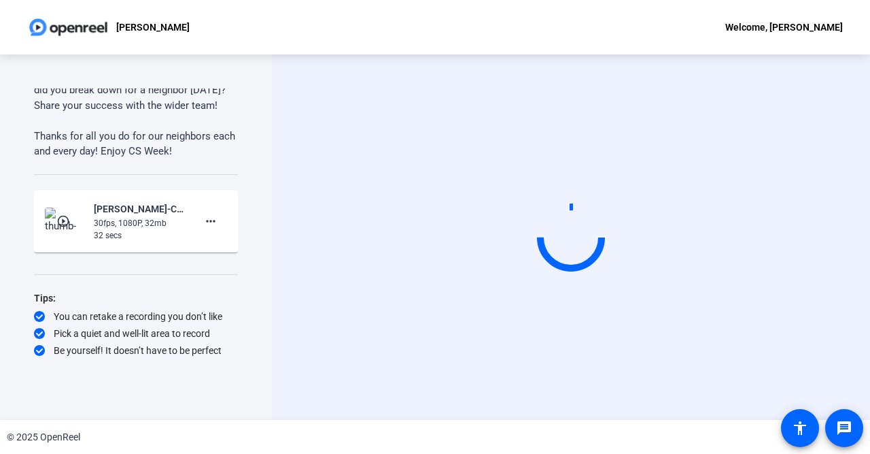
scroll to position [205, 0]
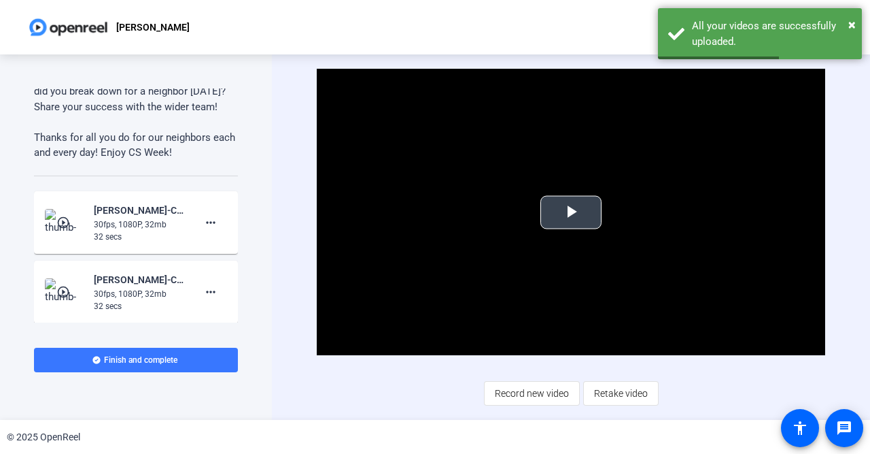
click at [571, 212] on span "Video Player" at bounding box center [571, 212] width 0 height 0
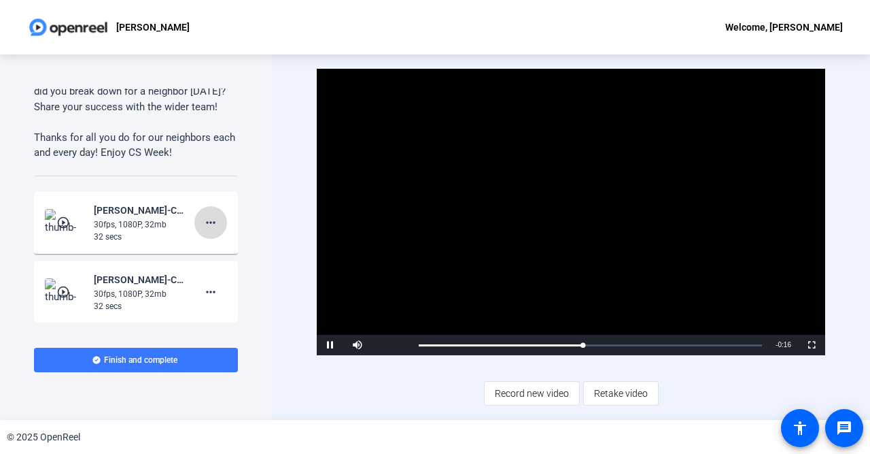
click at [213, 221] on mat-icon "more_horiz" at bounding box center [211, 222] width 16 height 16
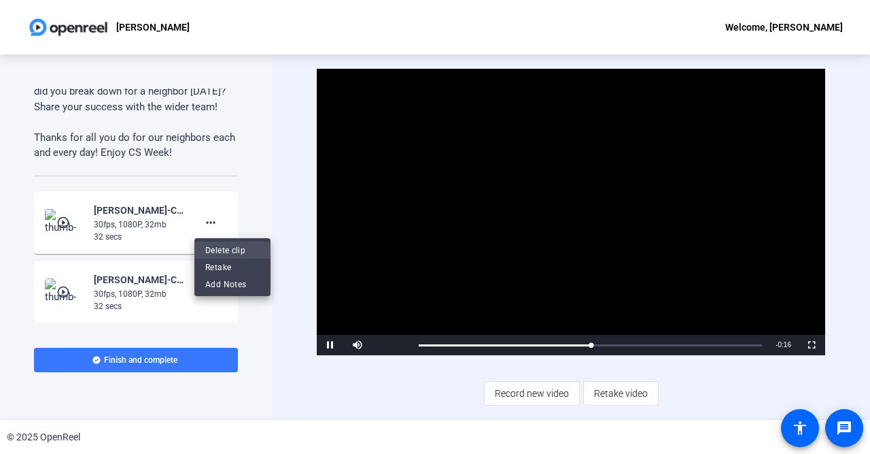
click at [225, 247] on span "Delete clip" at bounding box center [232, 249] width 54 height 16
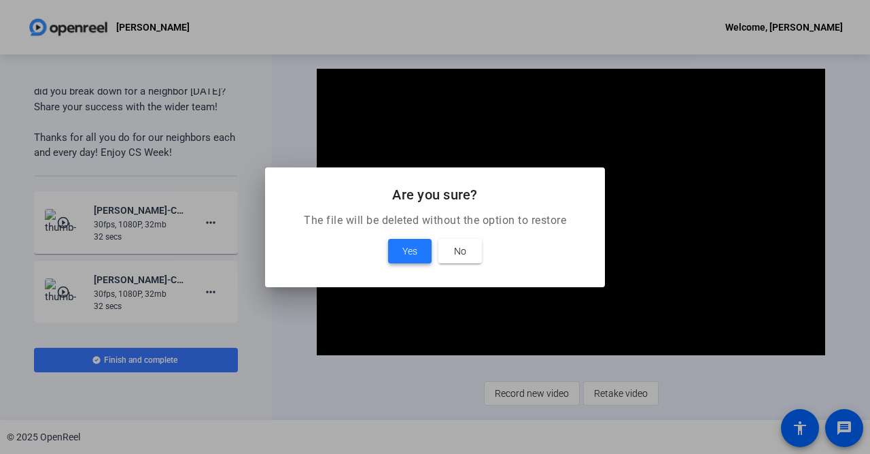
click at [405, 251] on span "Yes" at bounding box center [410, 251] width 15 height 16
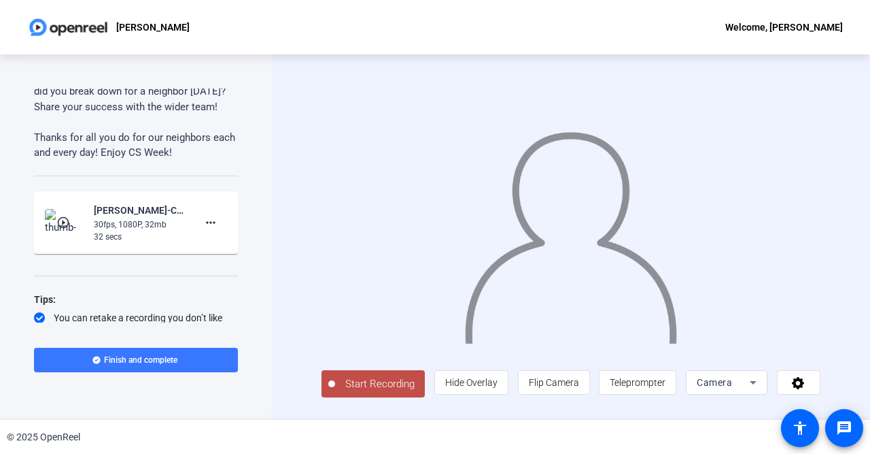
click at [360, 390] on span "Start Recording" at bounding box center [380, 384] width 90 height 16
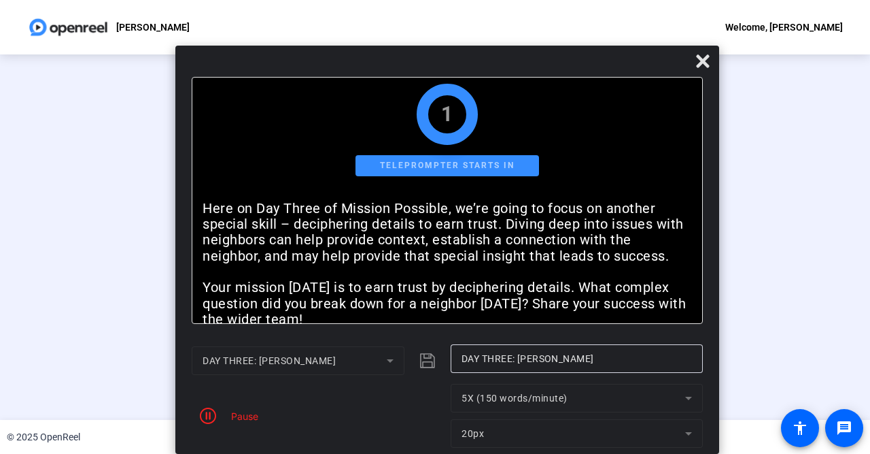
drag, startPoint x: 547, startPoint y: 20, endPoint x: 562, endPoint y: 88, distance: 69.1
click at [562, 88] on div "Bold Italic Here on Day Three of Mission Possible, we’re going to focus on anot…" at bounding box center [447, 250] width 544 height 408
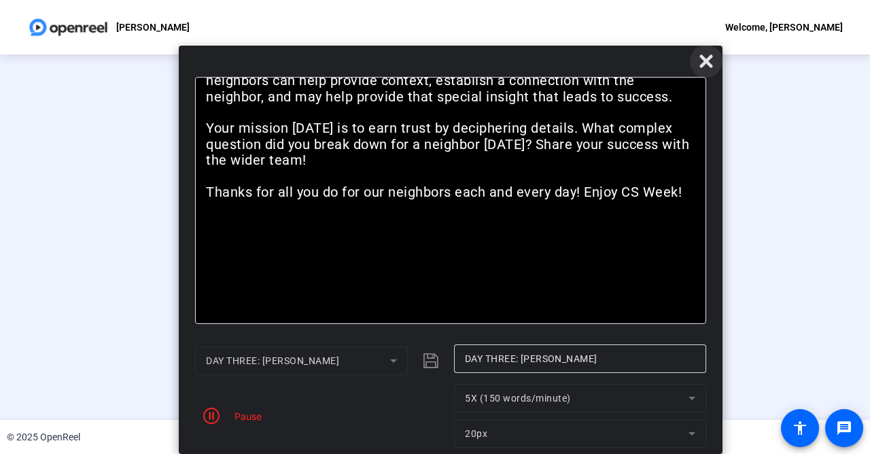
click at [701, 62] on icon at bounding box center [706, 61] width 16 height 16
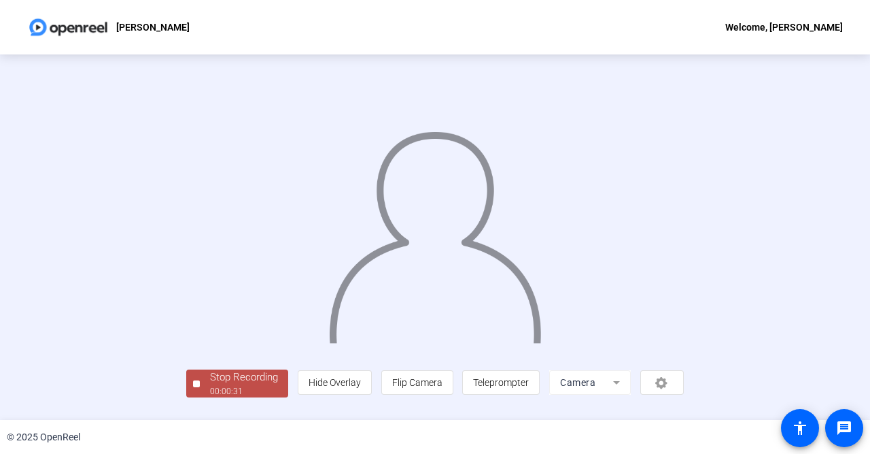
scroll to position [58, 0]
click at [210, 397] on div "00:00:32" at bounding box center [244, 391] width 68 height 12
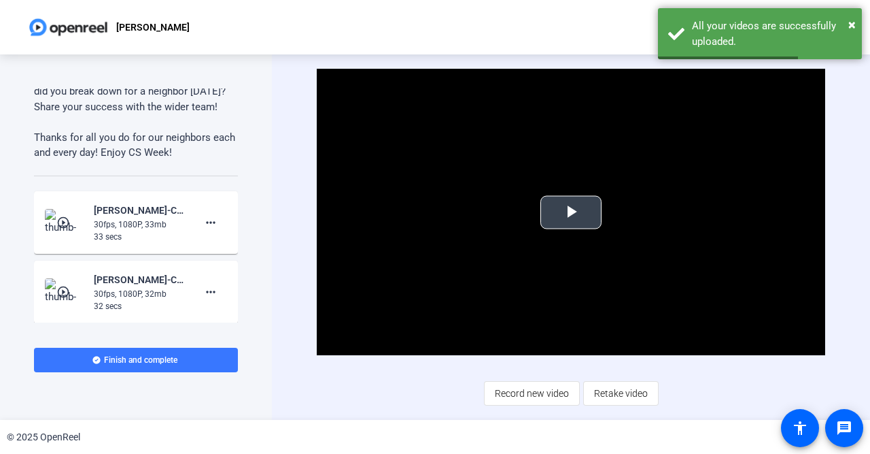
click at [571, 212] on span "Video Player" at bounding box center [571, 212] width 0 height 0
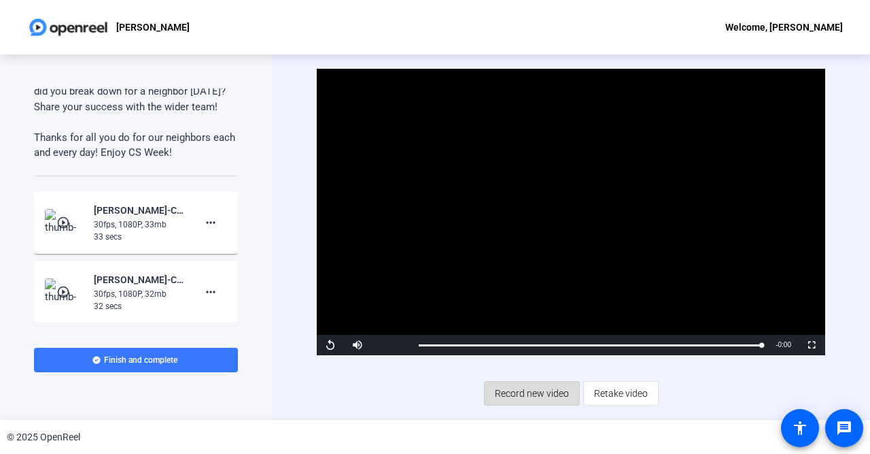
click at [509, 394] on span "Record new video" at bounding box center [532, 393] width 74 height 26
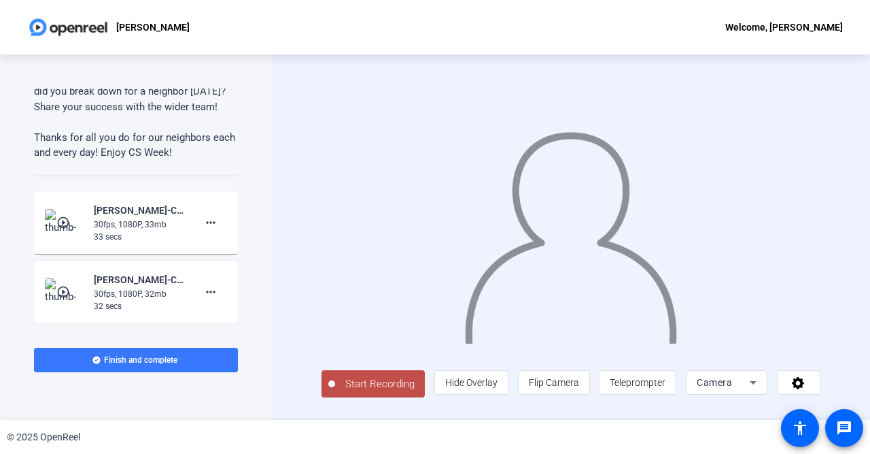
click at [381, 390] on span "Start Recording" at bounding box center [380, 384] width 90 height 16
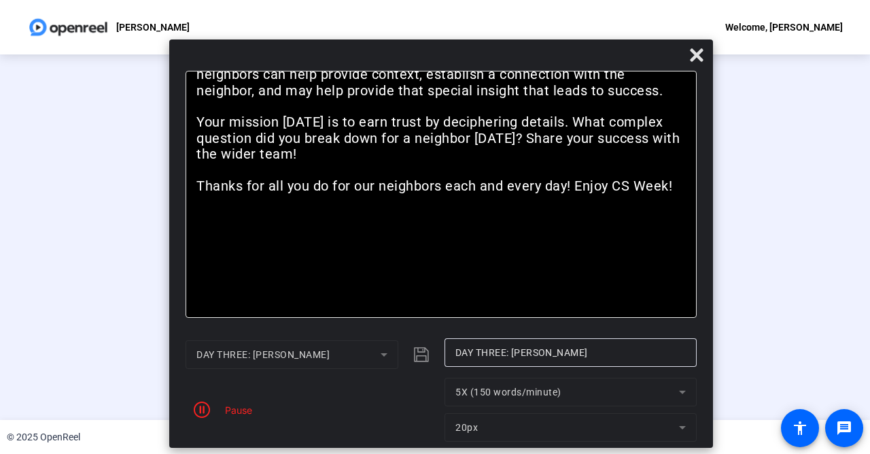
drag, startPoint x: 513, startPoint y: 17, endPoint x: 519, endPoint y: 61, distance: 44.6
click at [519, 61] on div at bounding box center [441, 58] width 544 height 24
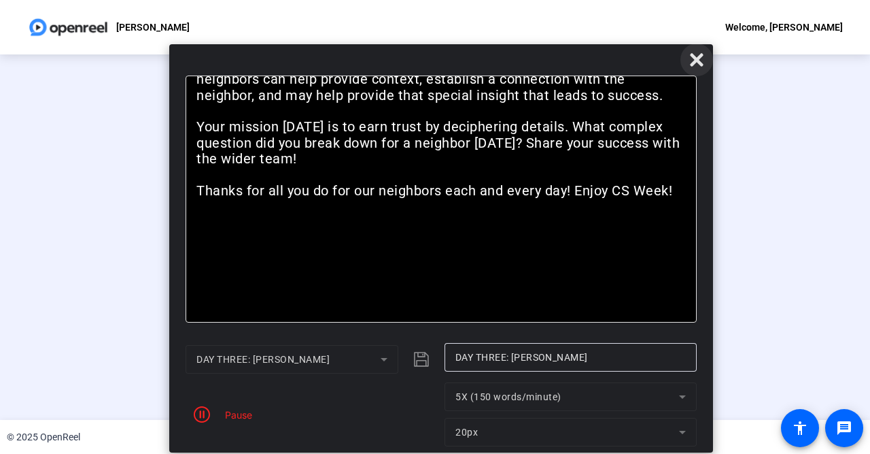
click at [695, 64] on icon at bounding box center [696, 59] width 13 height 13
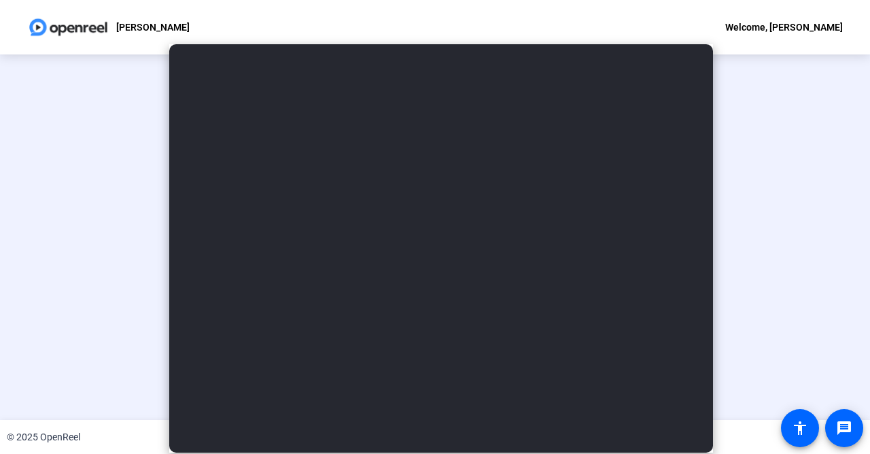
scroll to position [58, 0]
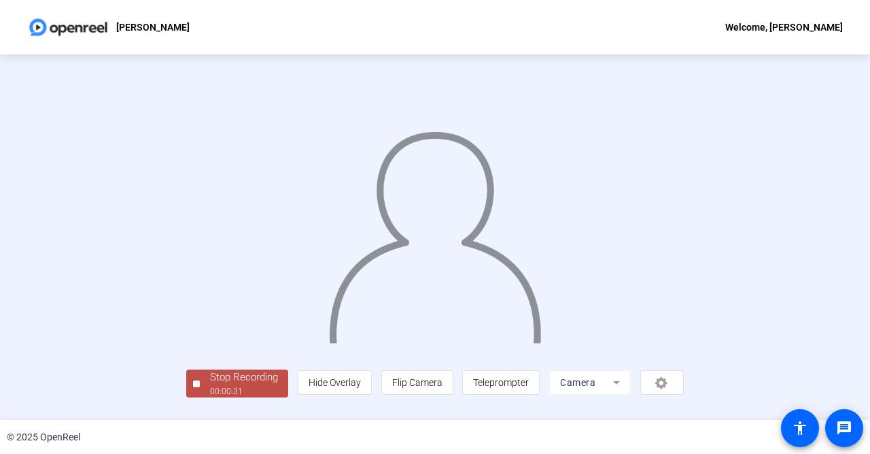
click at [210, 385] on div "Stop Recording" at bounding box center [244, 377] width 68 height 16
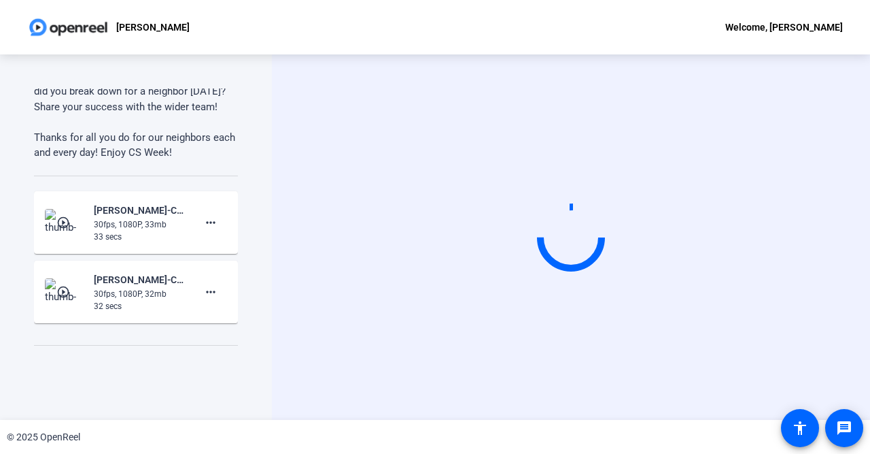
scroll to position [205, 0]
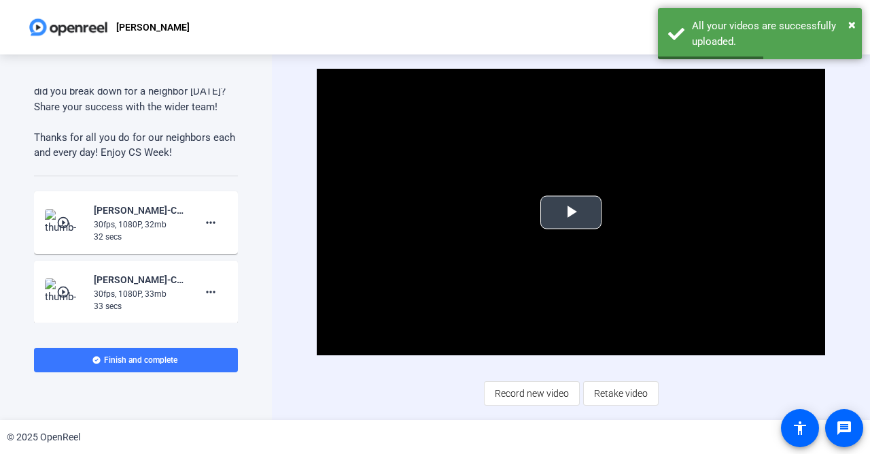
click at [571, 212] on span "Video Player" at bounding box center [571, 212] width 0 height 0
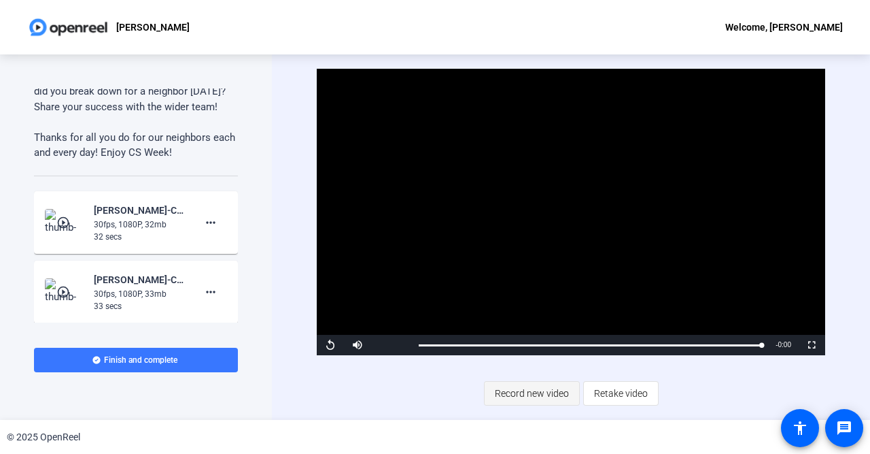
click at [523, 397] on span "Record new video" at bounding box center [532, 393] width 74 height 26
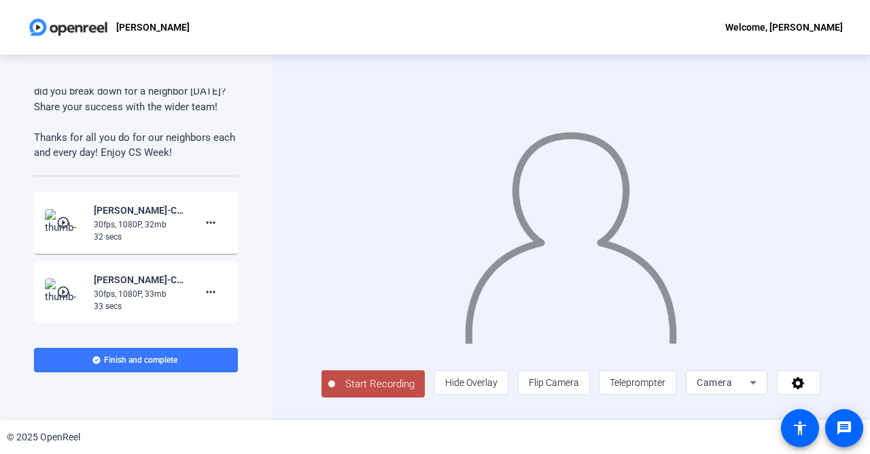
click at [379, 390] on span "Start Recording" at bounding box center [380, 384] width 90 height 16
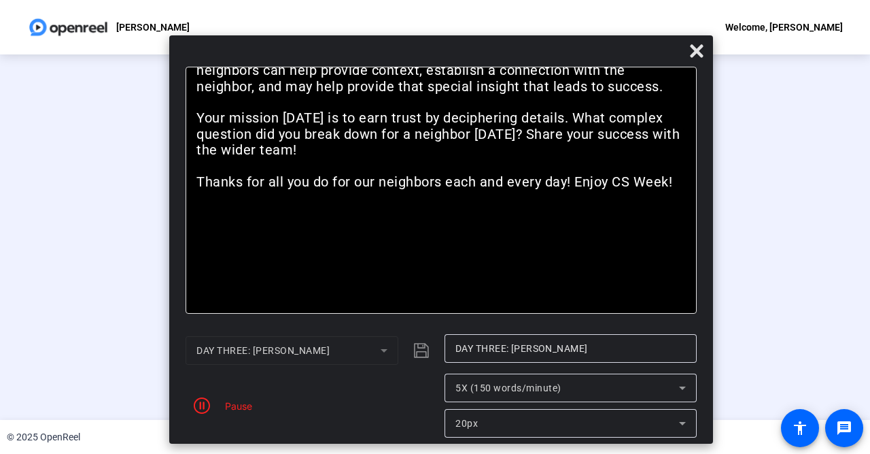
drag, startPoint x: 539, startPoint y: 7, endPoint x: 546, endPoint y: 41, distance: 34.8
click at [546, 42] on div at bounding box center [441, 54] width 544 height 24
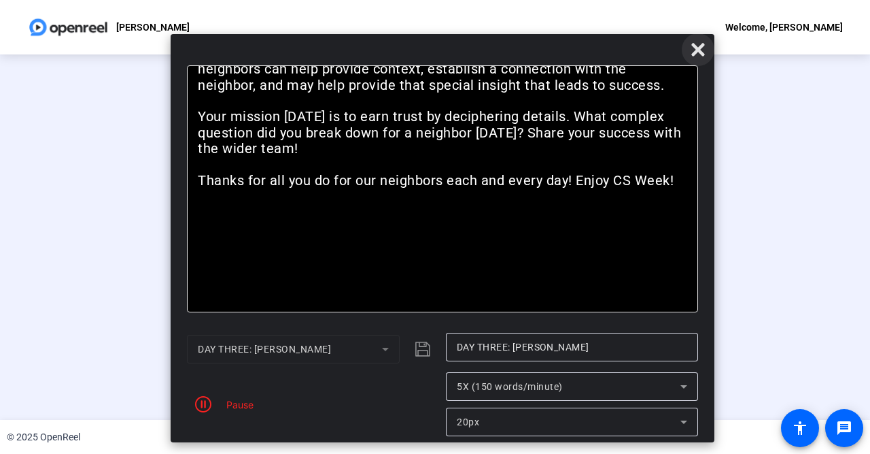
click at [698, 48] on icon at bounding box center [698, 49] width 13 height 13
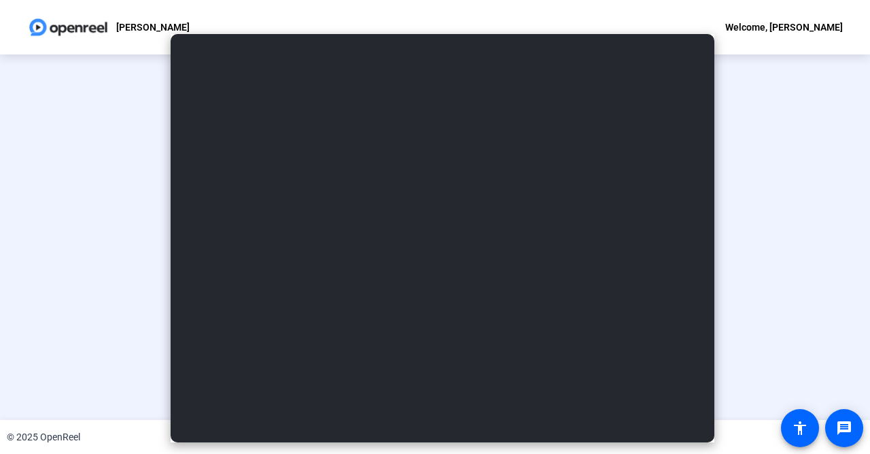
scroll to position [58, 0]
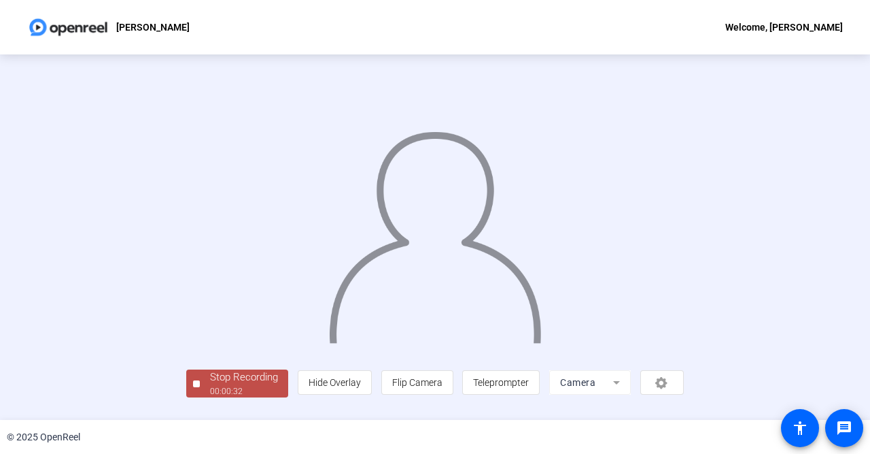
click at [210, 385] on div "Stop Recording" at bounding box center [244, 377] width 68 height 16
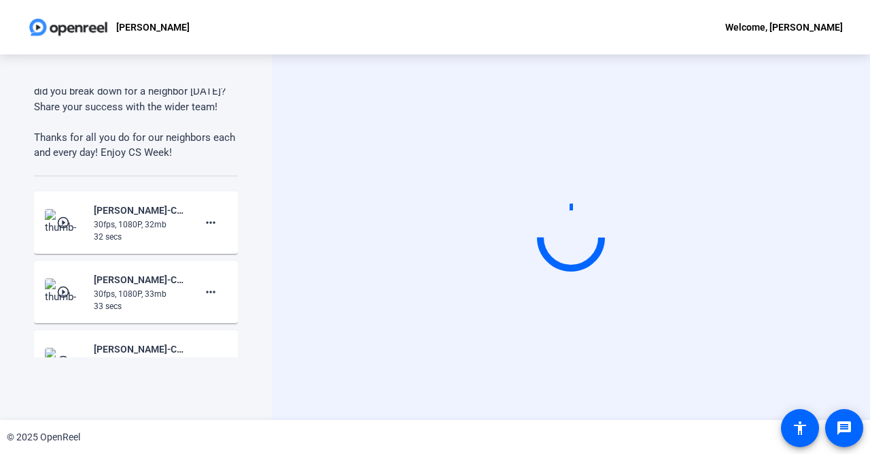
scroll to position [205, 0]
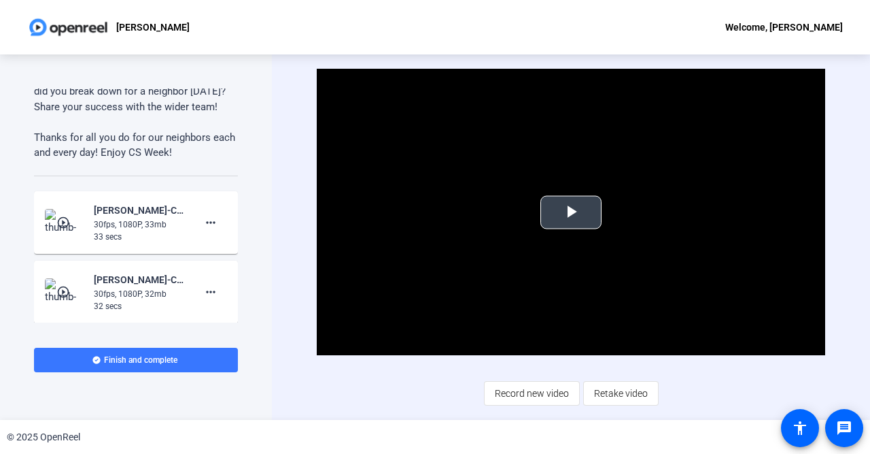
click at [571, 212] on span "Video Player" at bounding box center [571, 212] width 0 height 0
click at [524, 393] on span "Record new video" at bounding box center [532, 393] width 74 height 26
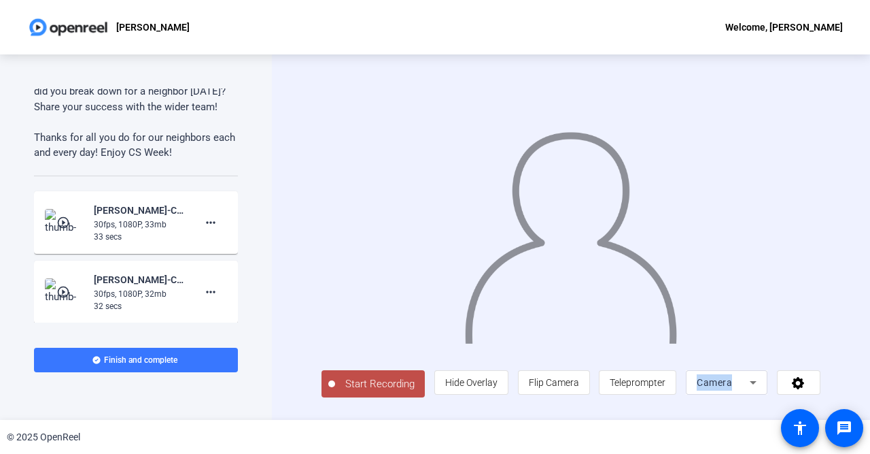
drag, startPoint x: 481, startPoint y: 424, endPoint x: 392, endPoint y: 393, distance: 94.4
click at [392, 393] on div "[PERSON_NAME] Welcome, [PERSON_NAME] Teleprompter Script Here on Day Three of M…" at bounding box center [435, 227] width 870 height 454
click at [356, 388] on span "Start Recording" at bounding box center [380, 384] width 90 height 16
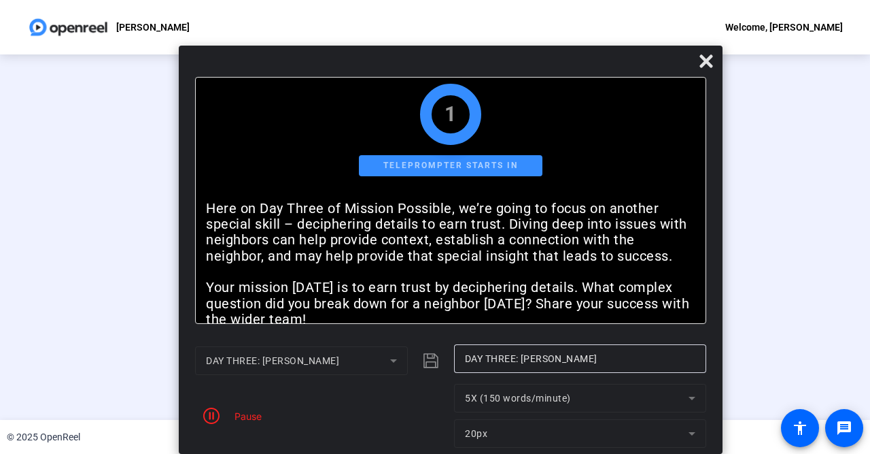
drag, startPoint x: 582, startPoint y: 16, endPoint x: 606, endPoint y: 95, distance: 82.4
click at [606, 95] on div "Bold Italic Here on Day Three of Mission Possible, we’re going to focus on anot…" at bounding box center [451, 250] width 544 height 408
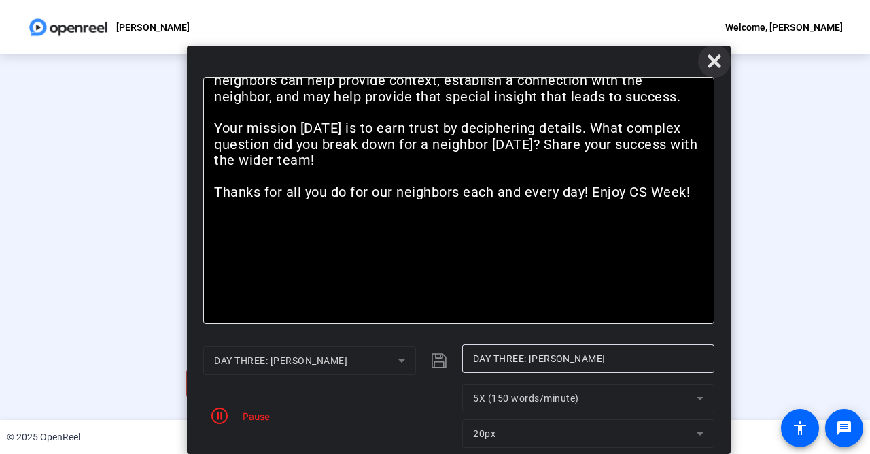
click at [712, 63] on icon at bounding box center [714, 60] width 13 height 13
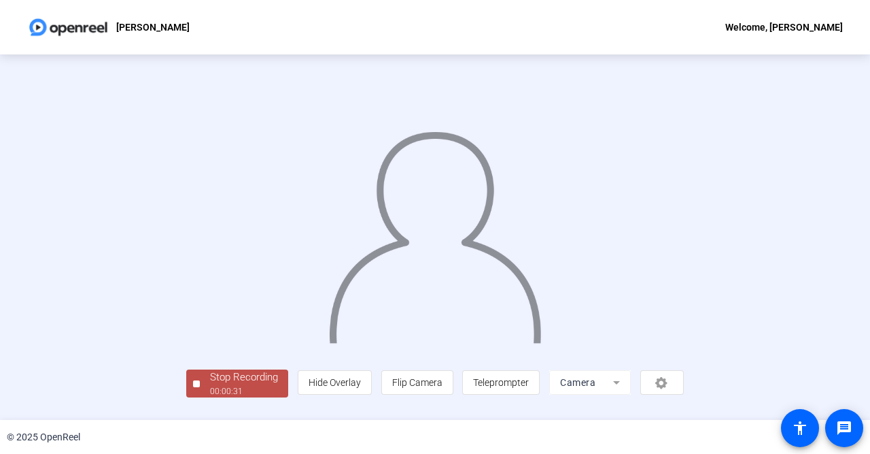
scroll to position [58, 0]
click at [210, 385] on div "Stop Recording" at bounding box center [244, 377] width 68 height 16
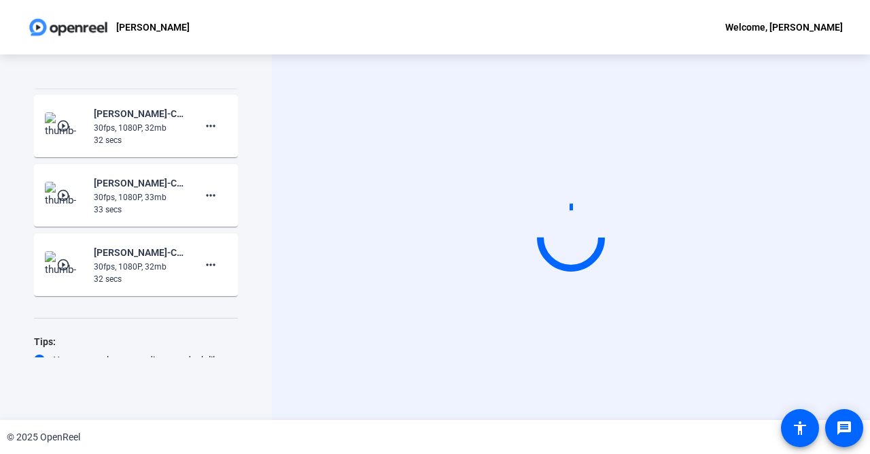
scroll to position [392, 0]
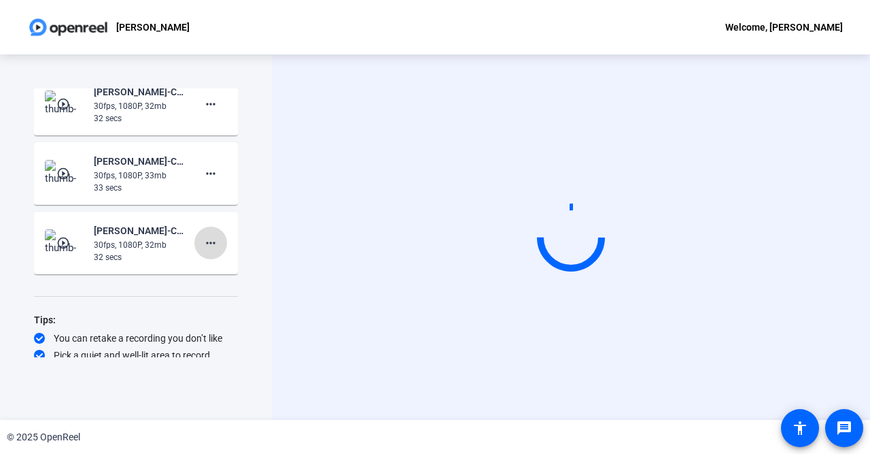
click at [216, 248] on mat-icon "more_horiz" at bounding box center [211, 243] width 16 height 16
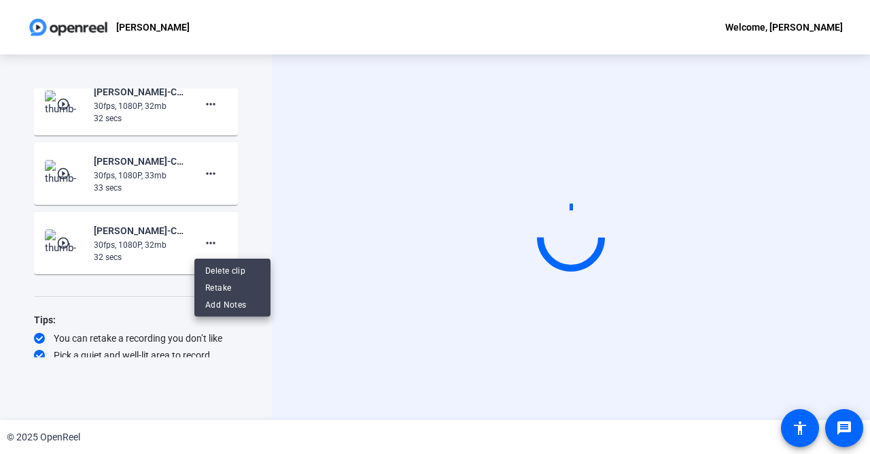
click at [263, 226] on div at bounding box center [435, 227] width 870 height 454
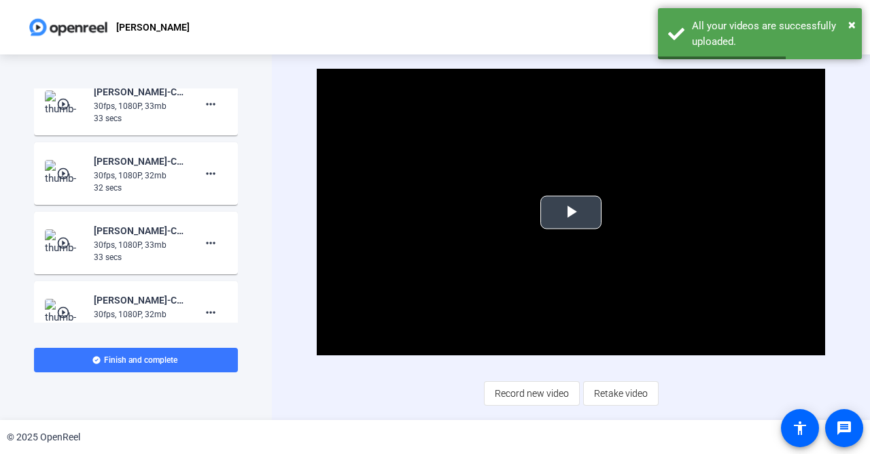
click at [571, 212] on span "Video Player" at bounding box center [571, 212] width 0 height 0
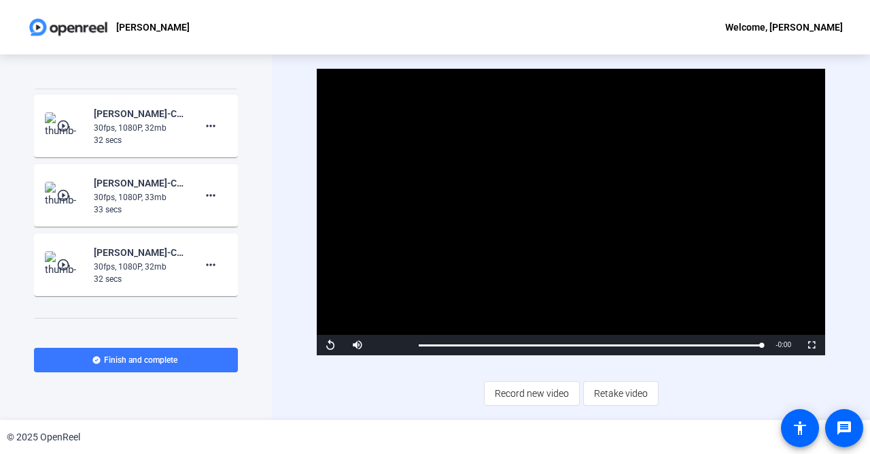
scroll to position [517, 0]
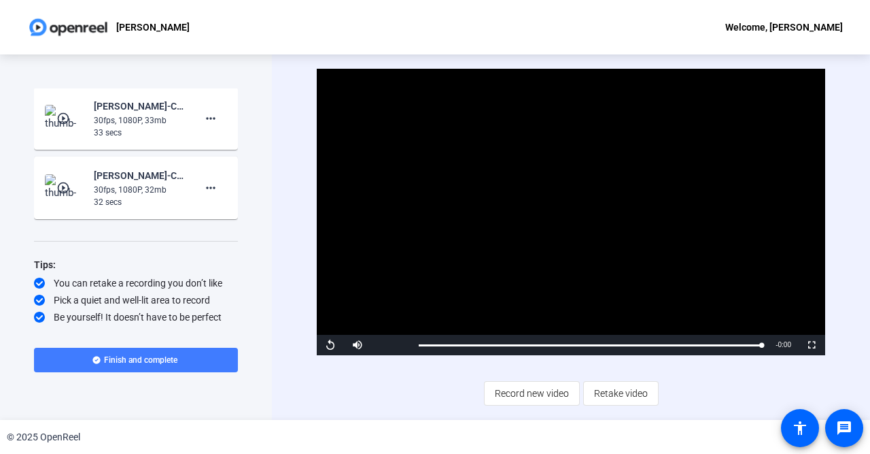
click at [171, 362] on span "Finish and complete" at bounding box center [140, 359] width 73 height 11
